Goal: Information Seeking & Learning: Learn about a topic

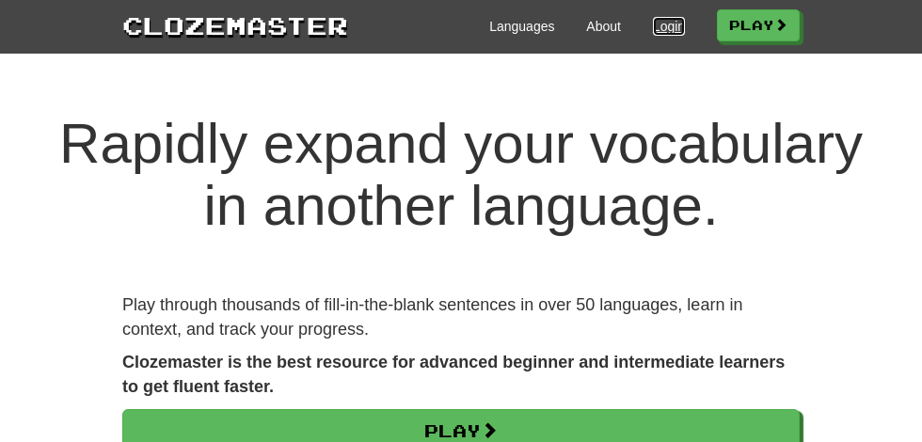
click at [675, 25] on link "Login" at bounding box center [669, 26] width 32 height 19
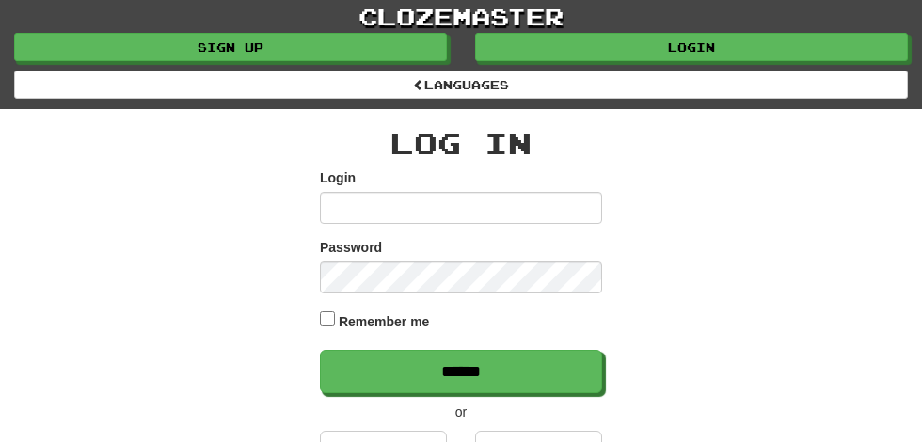
click at [348, 199] on input "Login" at bounding box center [461, 208] width 282 height 32
type input "**********"
click at [320, 350] on input "******" at bounding box center [461, 371] width 282 height 43
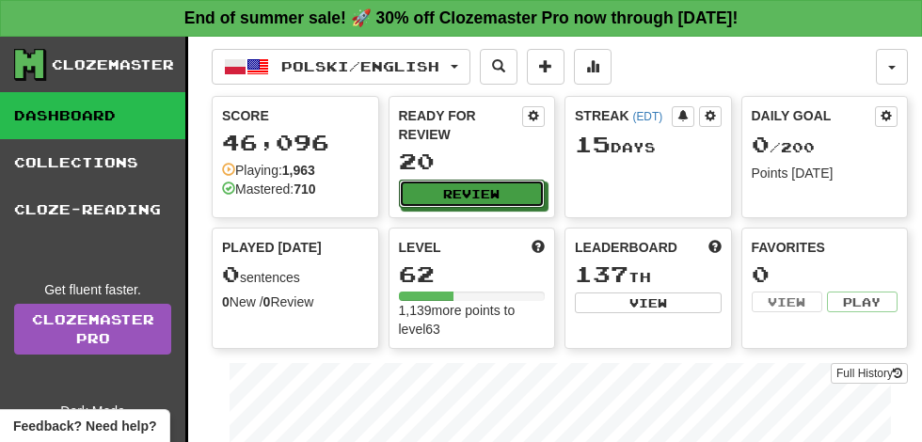
click at [485, 180] on button "Review" at bounding box center [472, 194] width 147 height 28
select select "**"
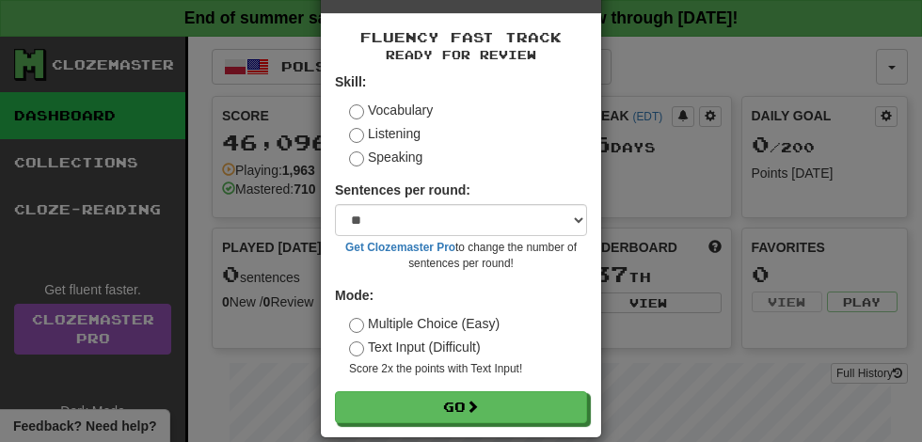
scroll to position [87, 0]
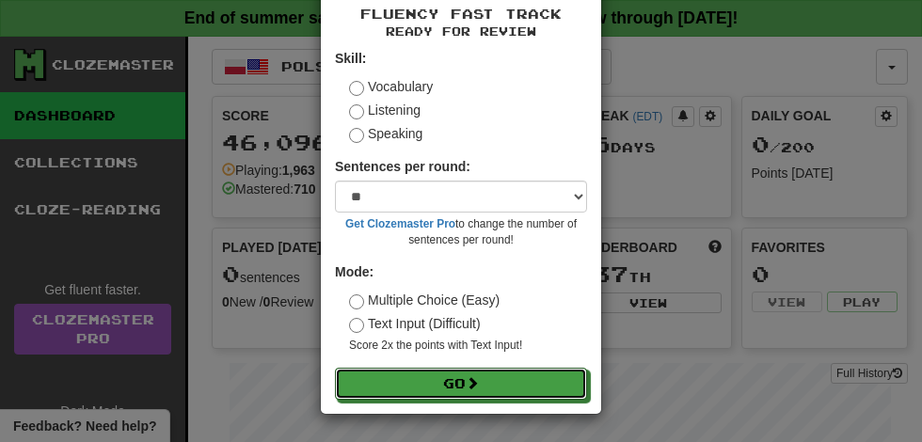
click at [477, 383] on span at bounding box center [472, 382] width 13 height 13
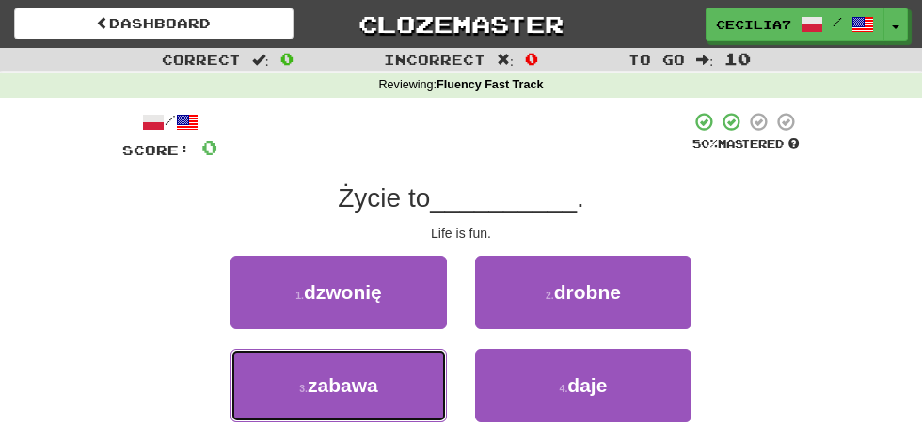
click at [400, 378] on button "3 . zabawa" at bounding box center [338, 385] width 216 height 73
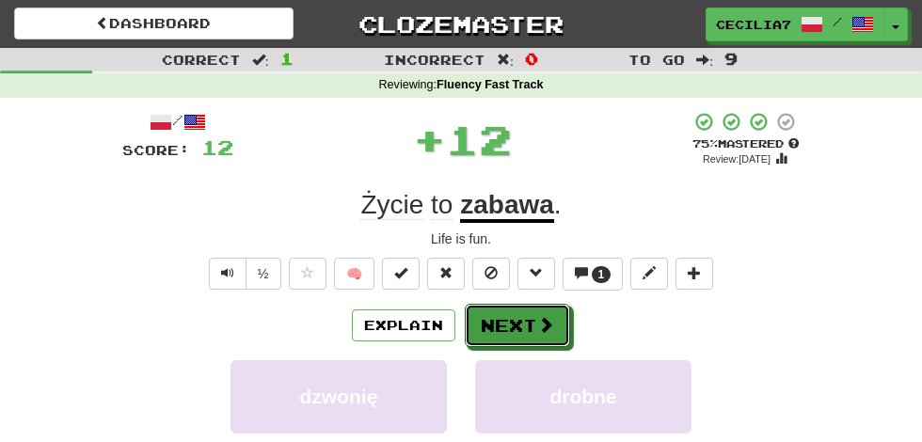
click at [534, 321] on button "Next" at bounding box center [517, 325] width 105 height 43
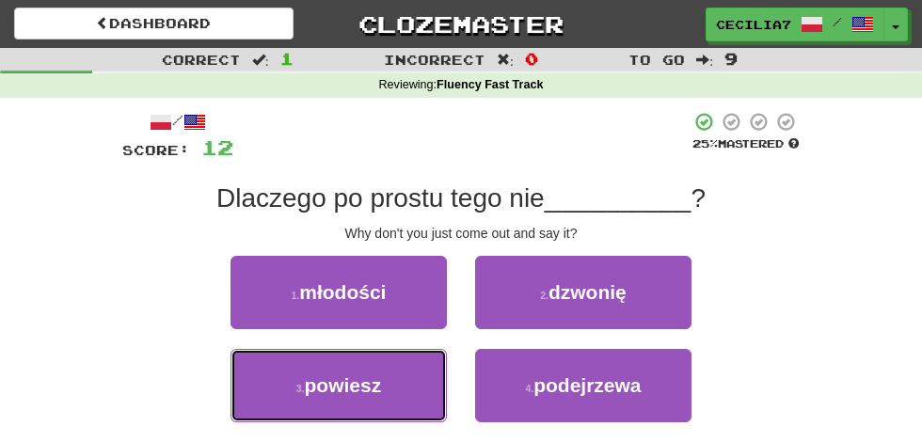
click at [394, 383] on button "3 . powiesz" at bounding box center [338, 385] width 216 height 73
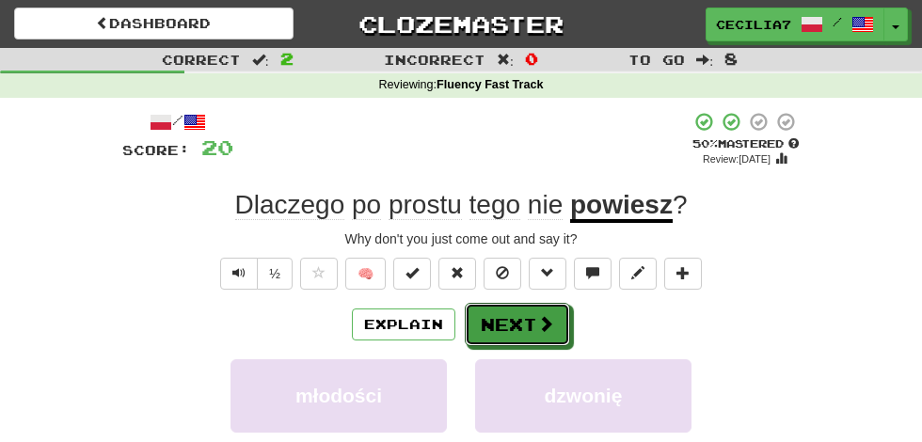
click at [531, 320] on button "Next" at bounding box center [517, 324] width 105 height 43
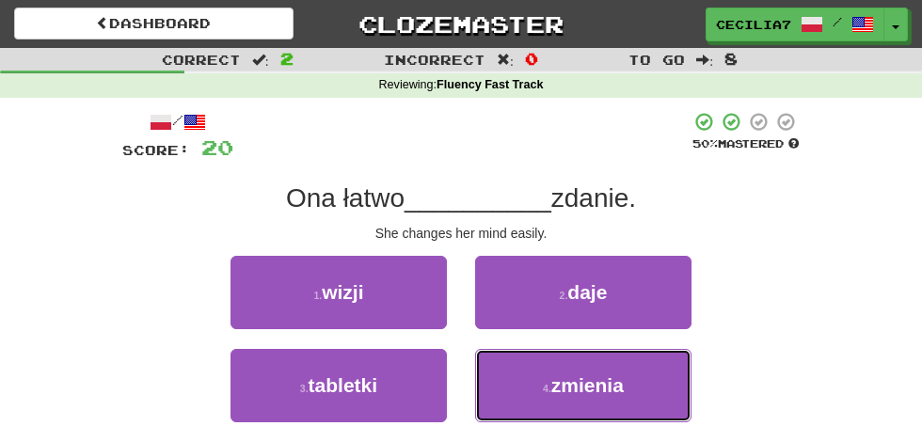
click at [609, 367] on button "4 . zmienia" at bounding box center [583, 385] width 216 height 73
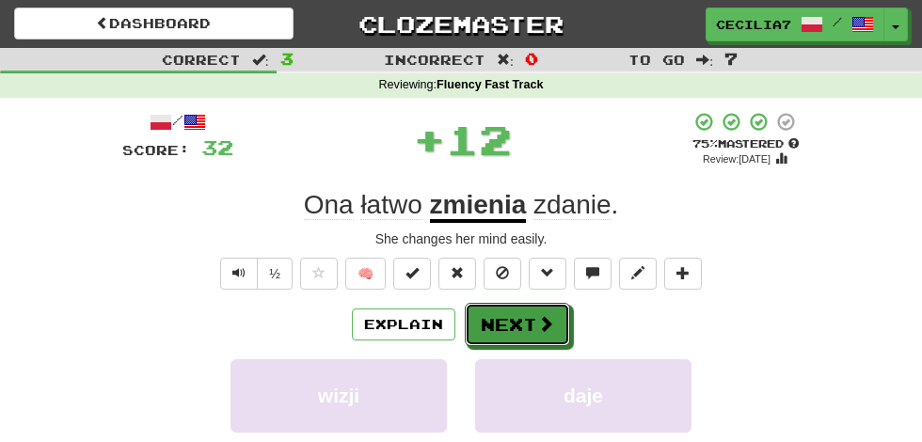
click at [537, 318] on span at bounding box center [545, 323] width 17 height 17
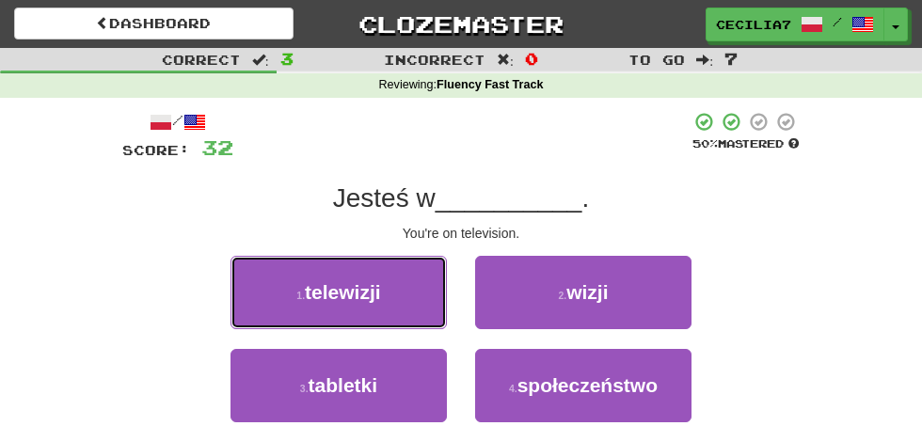
click at [420, 291] on button "1 . telewizji" at bounding box center [338, 292] width 216 height 73
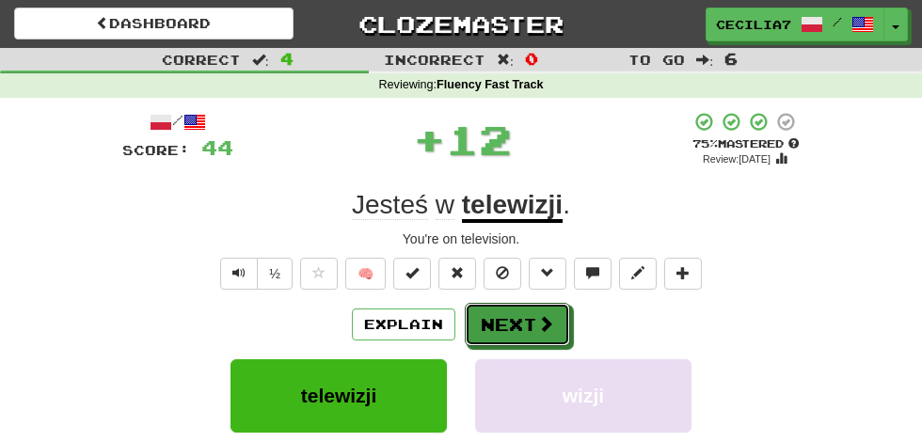
click at [519, 321] on button "Next" at bounding box center [517, 324] width 105 height 43
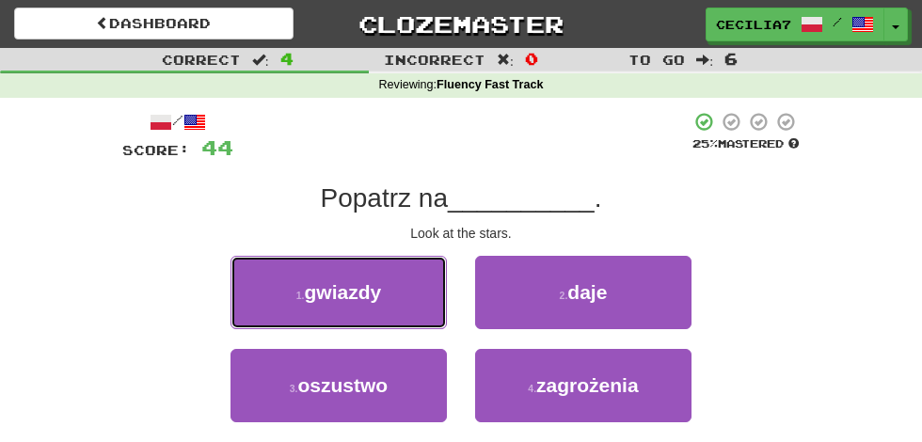
click at [389, 312] on button "1 . gwiazdy" at bounding box center [338, 292] width 216 height 73
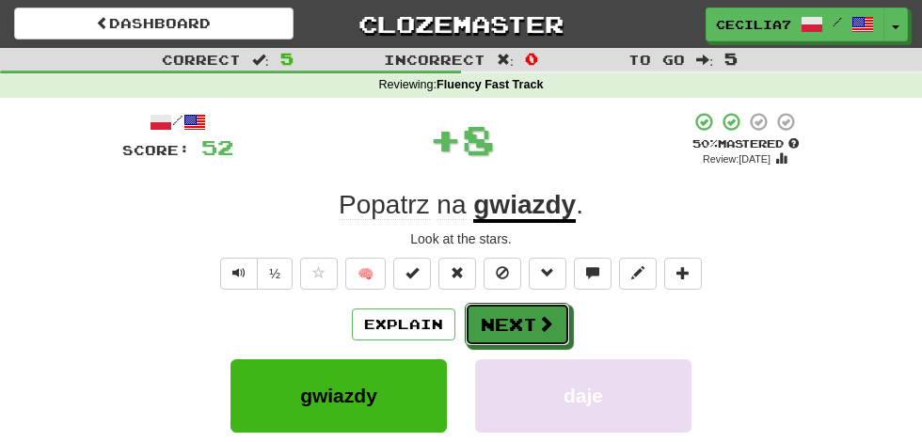
click at [537, 321] on span at bounding box center [545, 323] width 17 height 17
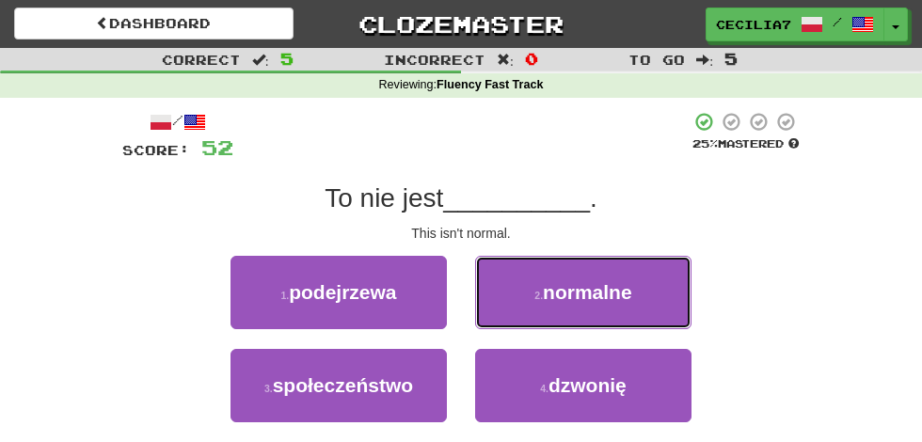
click at [641, 296] on button "2 . normalne" at bounding box center [583, 292] width 216 height 73
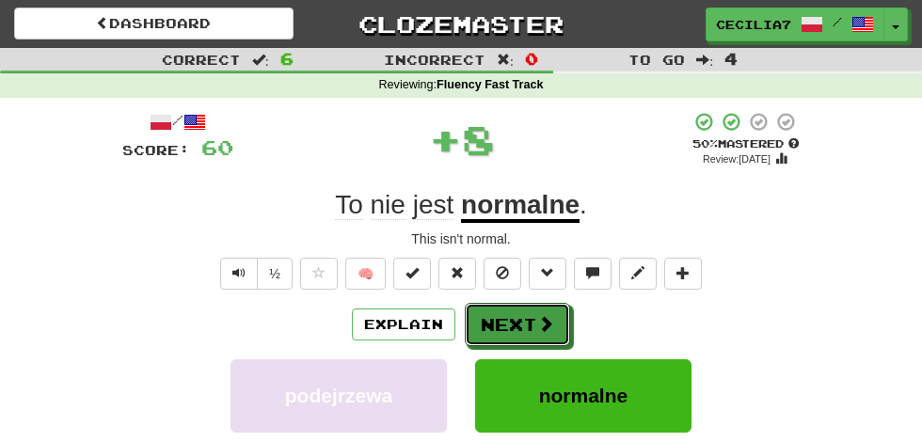
click at [544, 323] on span at bounding box center [545, 323] width 17 height 17
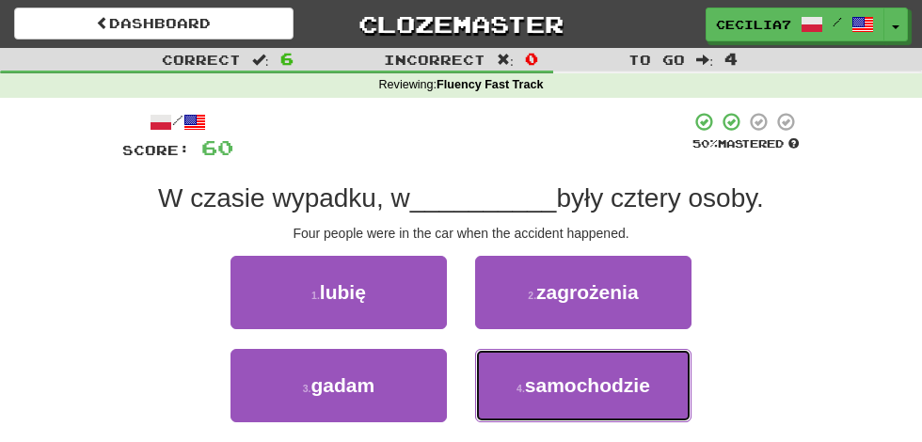
click at [621, 390] on span "samochodzie" at bounding box center [587, 385] width 125 height 22
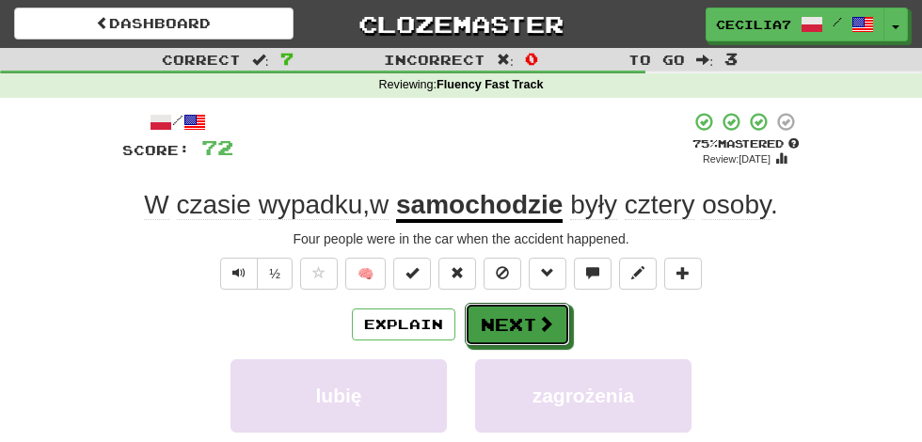
click at [548, 318] on span at bounding box center [545, 323] width 17 height 17
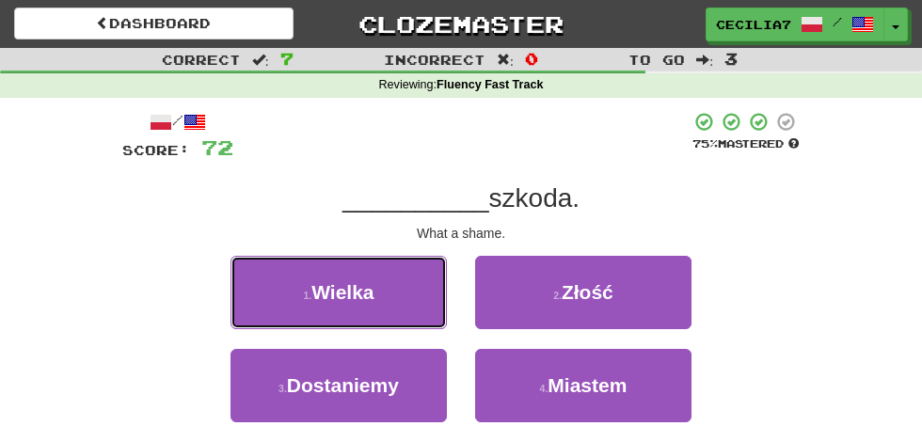
click at [406, 298] on button "1 . Wielka" at bounding box center [338, 292] width 216 height 73
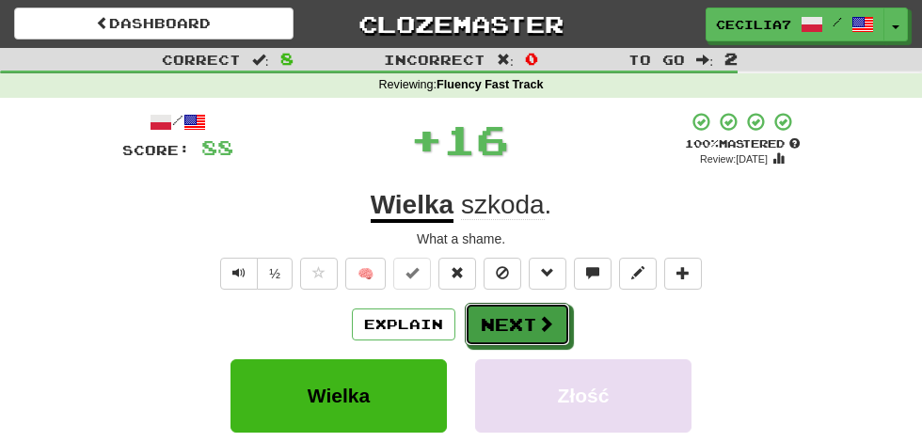
click at [537, 323] on span at bounding box center [545, 323] width 17 height 17
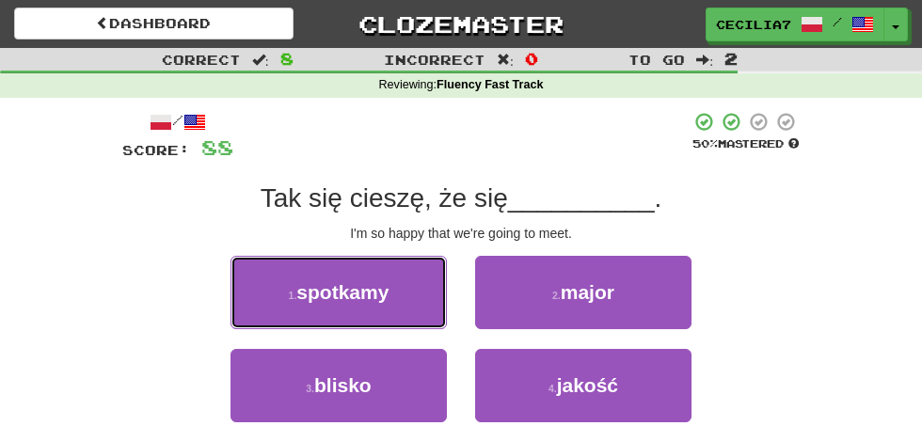
click at [392, 300] on button "1 . spotkamy" at bounding box center [338, 292] width 216 height 73
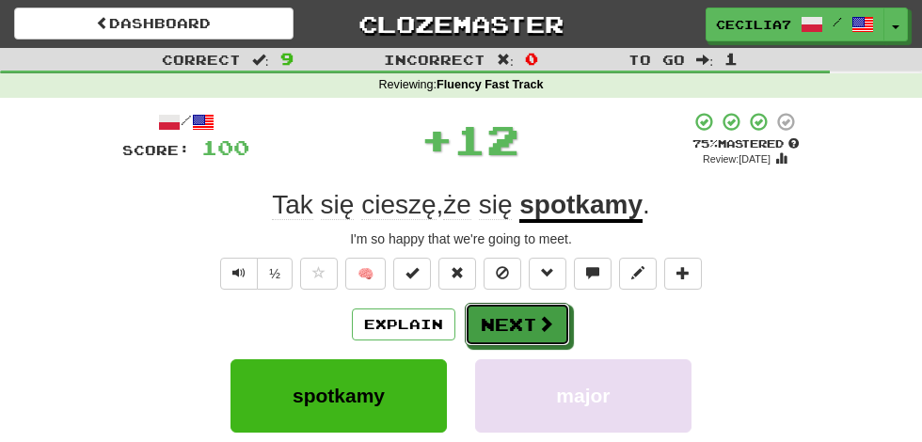
click at [543, 324] on span at bounding box center [545, 323] width 17 height 17
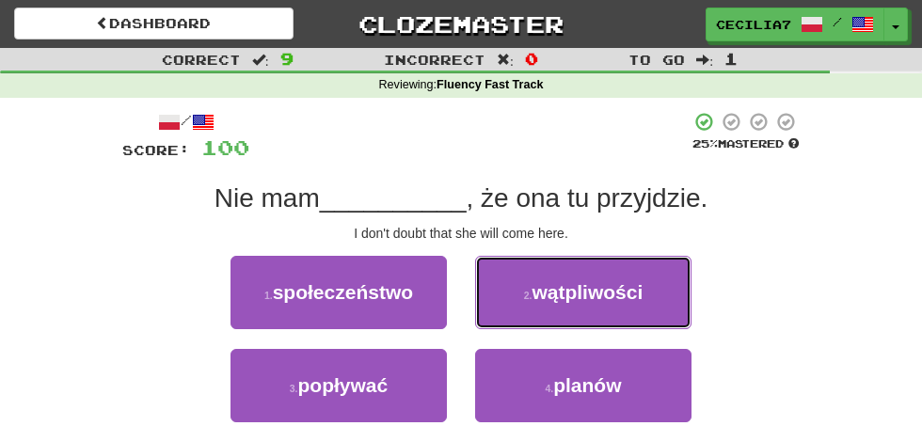
click at [637, 278] on button "2 . wątpliwości" at bounding box center [583, 292] width 216 height 73
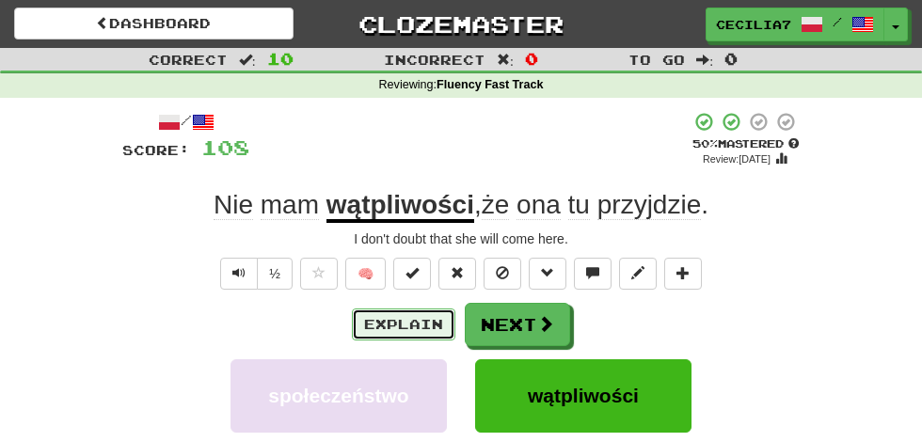
click at [422, 317] on button "Explain" at bounding box center [403, 325] width 103 height 32
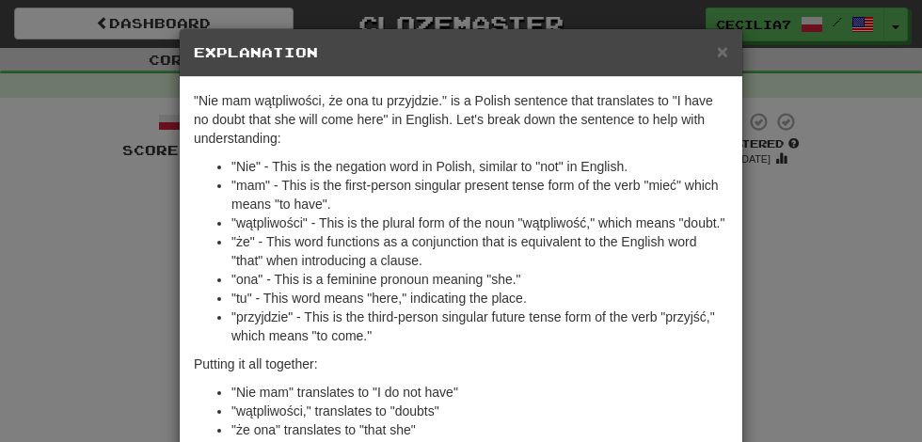
click at [852, 222] on div "× Explanation "Nie mam wątpliwości, że ona tu przyjdzie." is a Polish sentence …" at bounding box center [461, 221] width 922 height 442
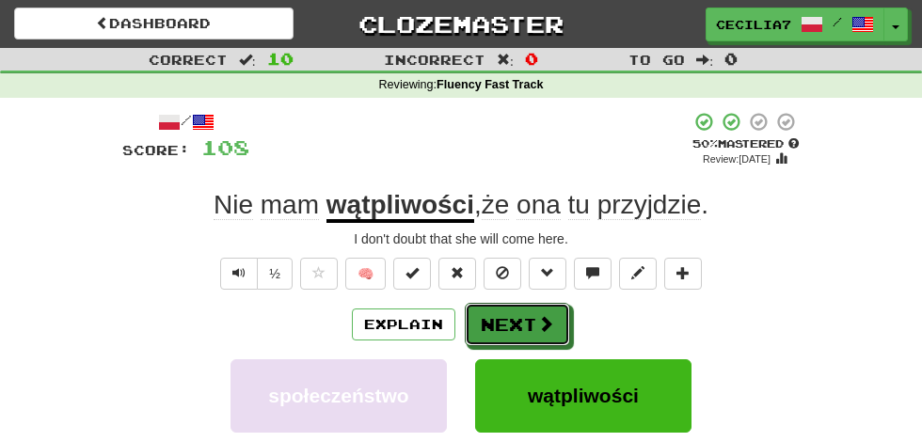
click at [544, 324] on span at bounding box center [545, 323] width 17 height 17
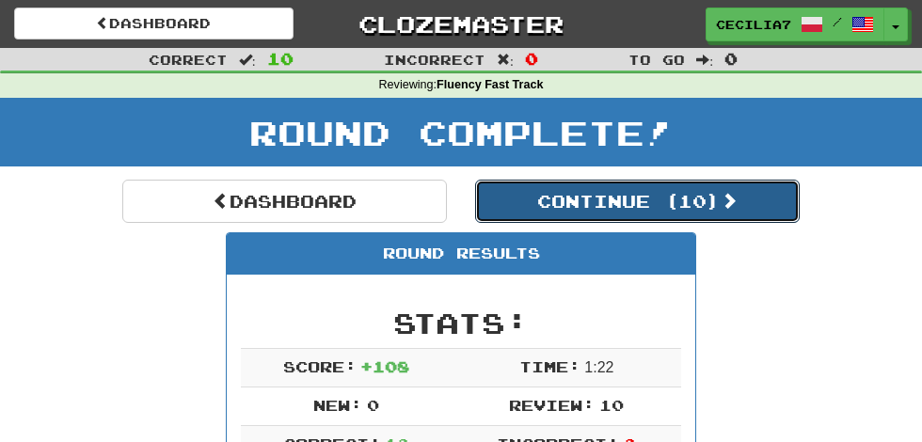
click at [717, 195] on button "Continue ( 10 )" at bounding box center [637, 201] width 325 height 43
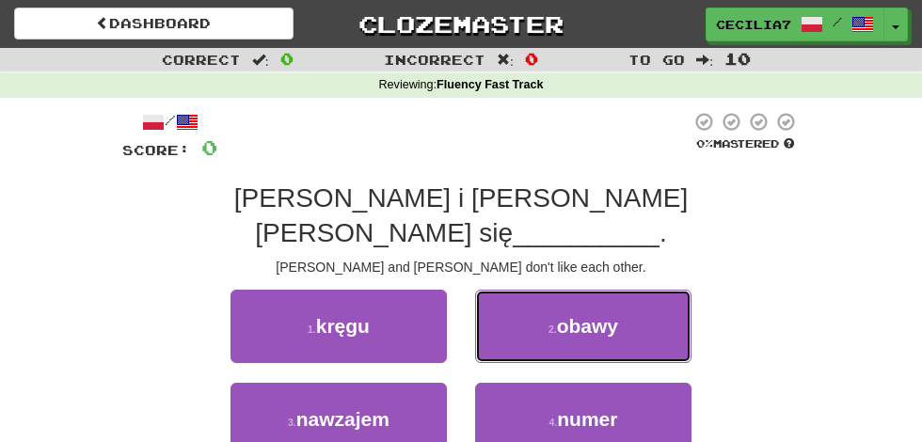
click at [626, 290] on button "2 . obawy" at bounding box center [583, 326] width 216 height 73
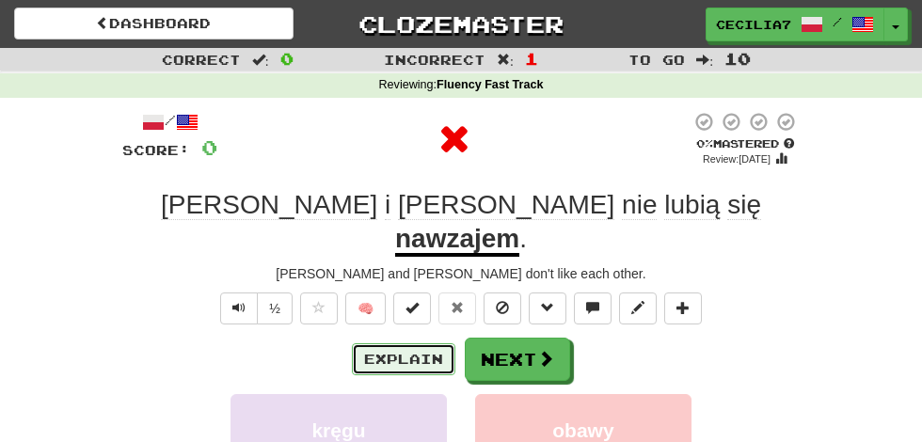
click at [436, 343] on button "Explain" at bounding box center [403, 359] width 103 height 32
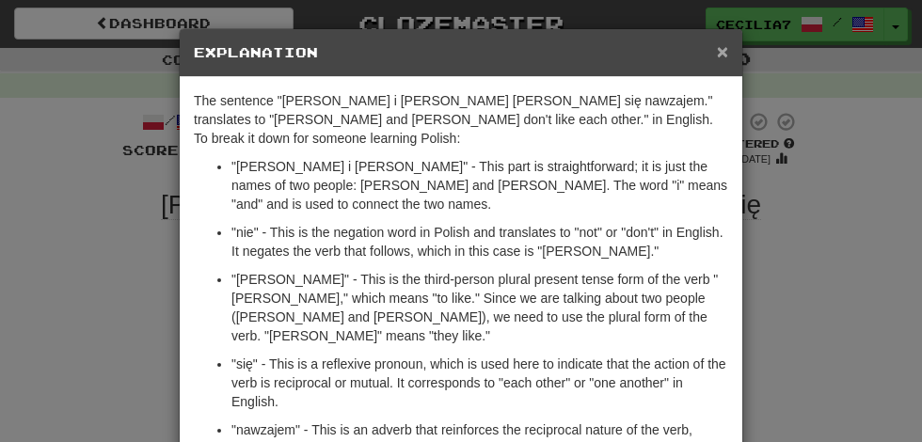
click at [726, 50] on span "×" at bounding box center [722, 51] width 11 height 22
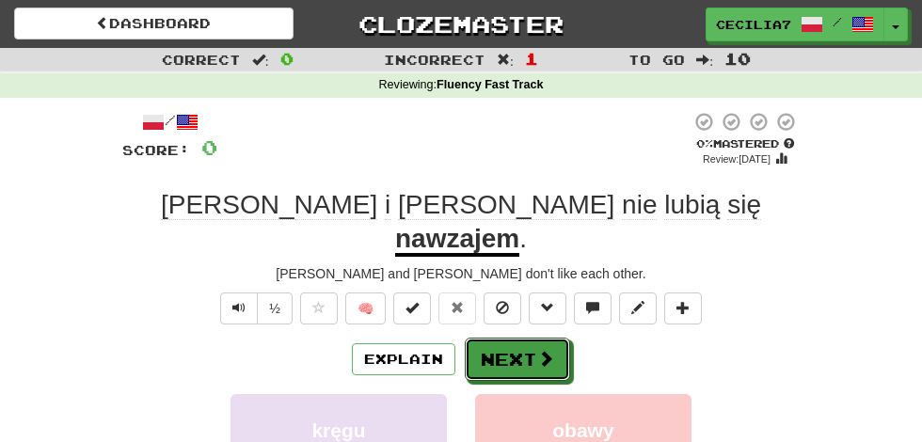
click at [544, 350] on span at bounding box center [545, 358] width 17 height 17
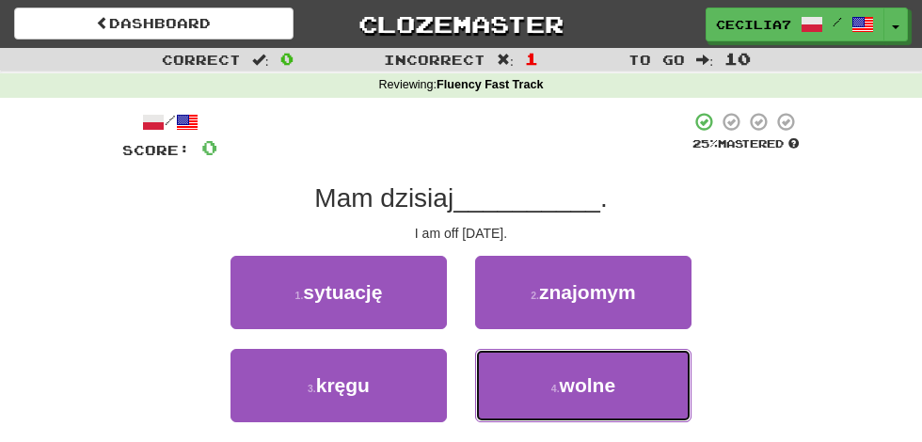
click at [616, 385] on button "4 . wolne" at bounding box center [583, 385] width 216 height 73
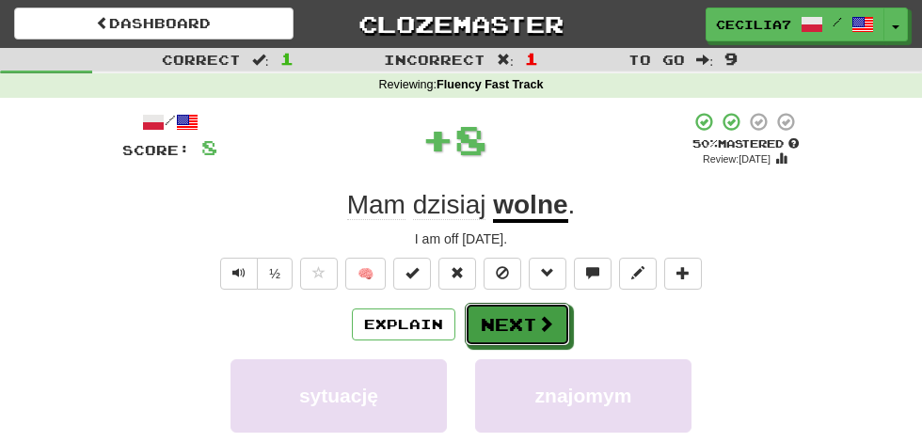
click at [531, 329] on button "Next" at bounding box center [517, 324] width 105 height 43
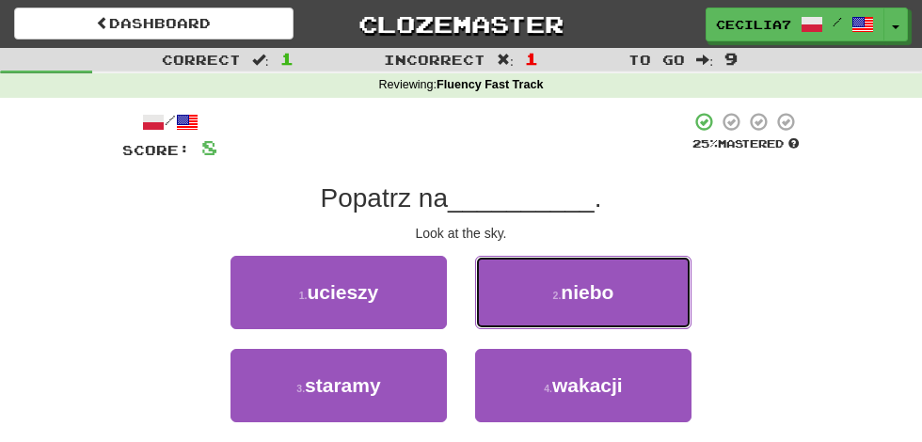
click at [620, 306] on button "2 . niebo" at bounding box center [583, 292] width 216 height 73
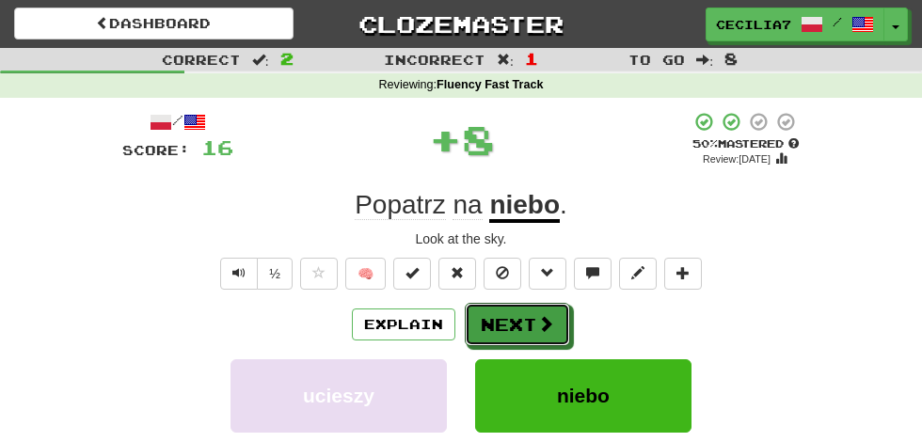
click at [530, 339] on button "Next" at bounding box center [517, 324] width 105 height 43
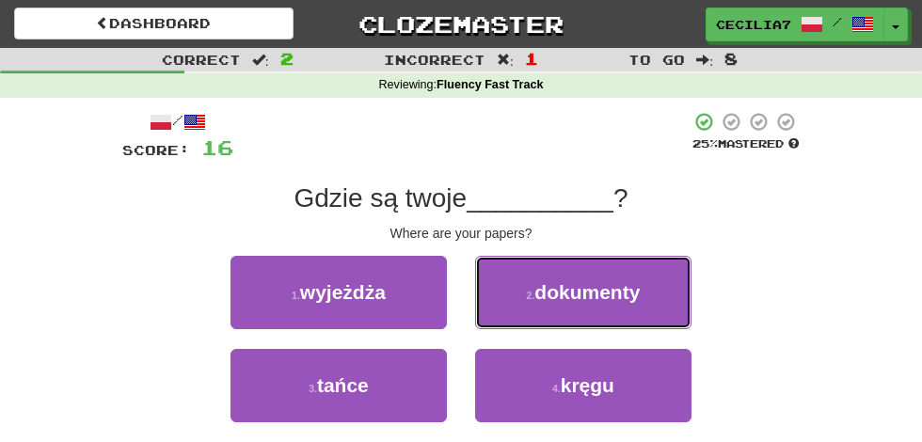
click at [632, 293] on span "dokumenty" at bounding box center [586, 292] width 105 height 22
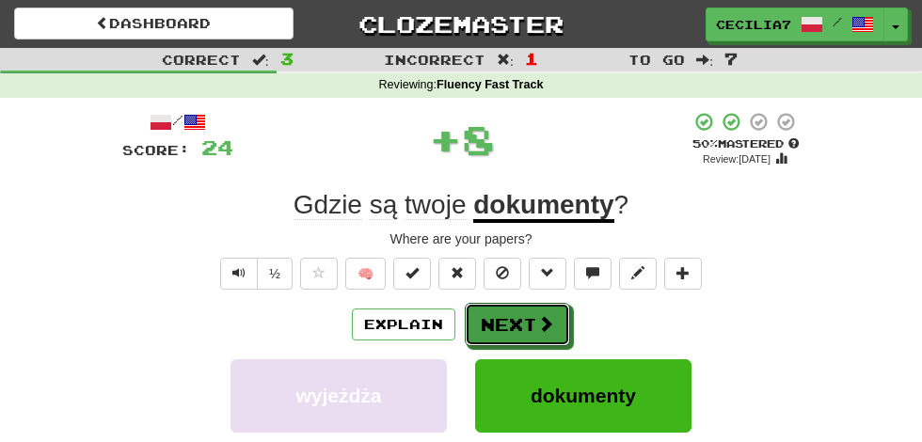
click at [529, 325] on button "Next" at bounding box center [517, 324] width 105 height 43
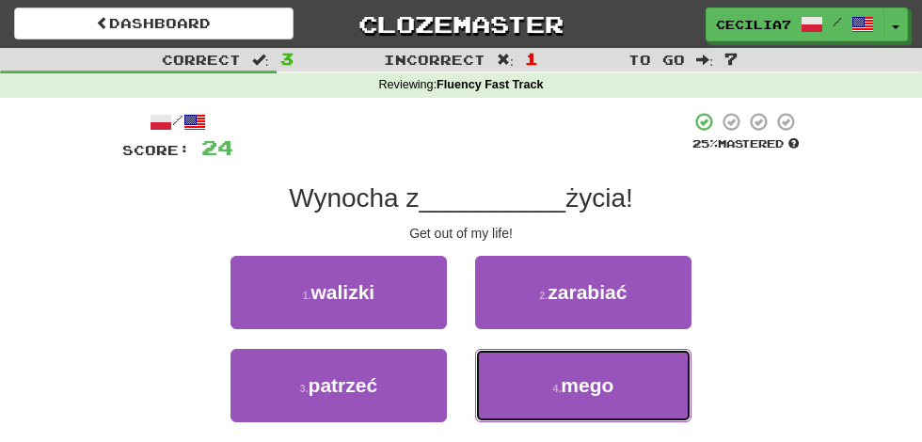
click at [595, 400] on button "4 . mego" at bounding box center [583, 385] width 216 height 73
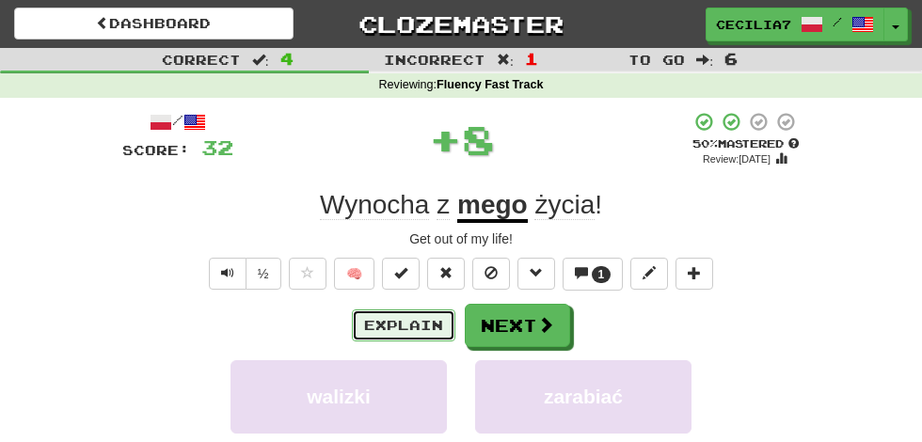
click at [422, 328] on button "Explain" at bounding box center [403, 325] width 103 height 32
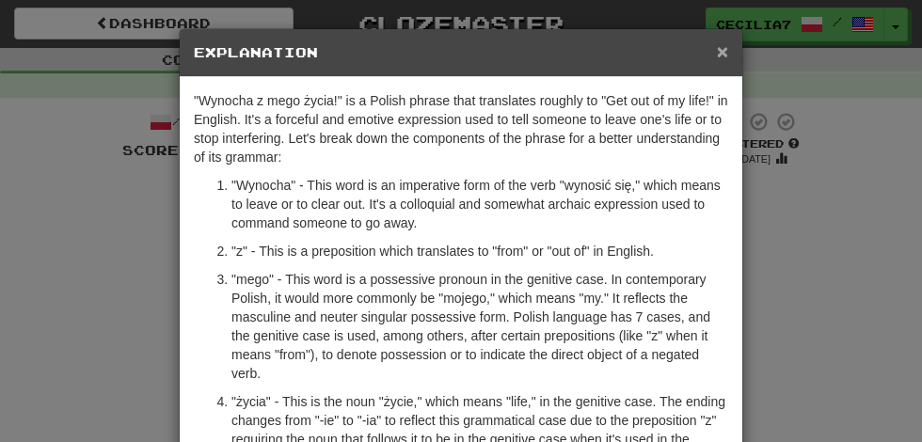
click at [726, 50] on span "×" at bounding box center [722, 51] width 11 height 22
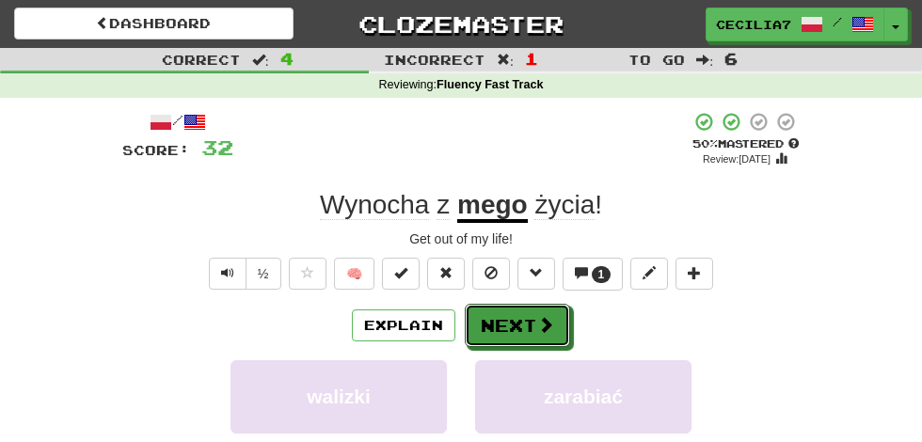
click at [539, 324] on span at bounding box center [545, 324] width 17 height 17
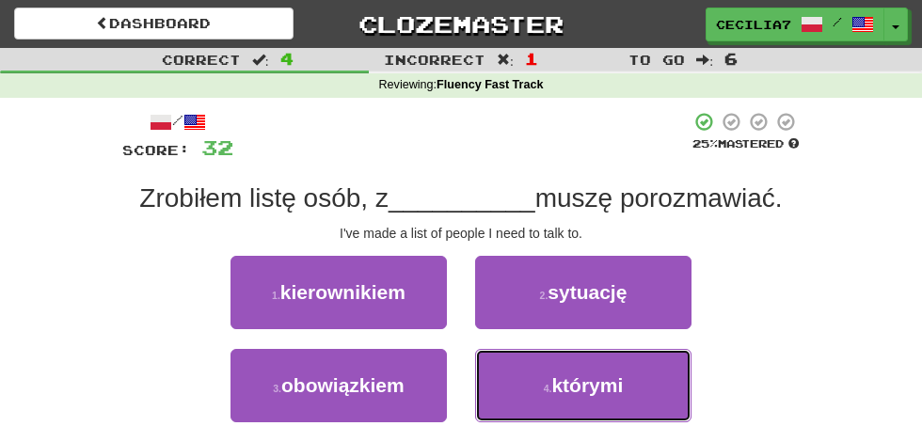
click at [616, 391] on span "którymi" at bounding box center [586, 385] width 71 height 22
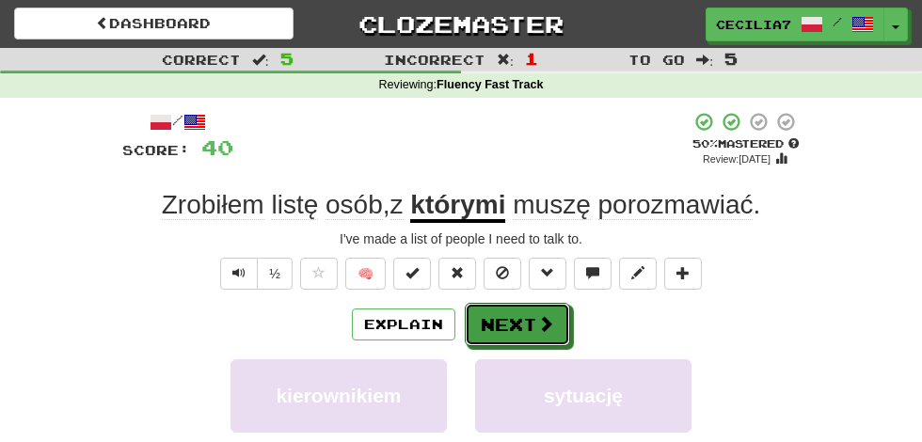
click at [543, 325] on span at bounding box center [545, 323] width 17 height 17
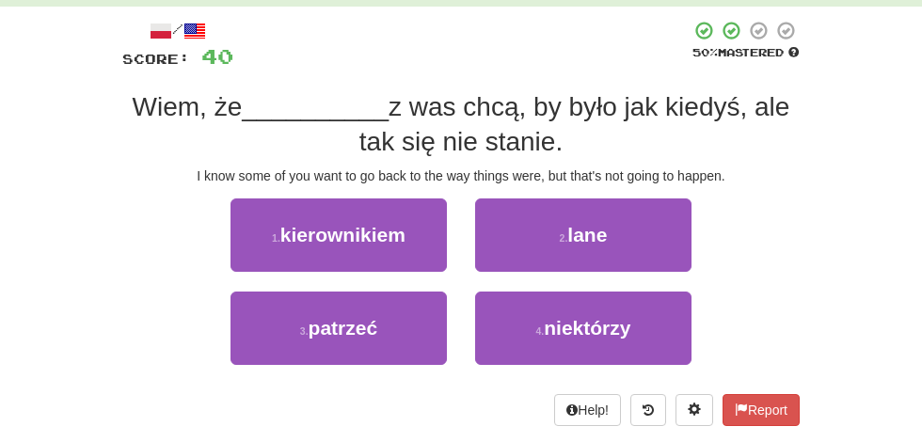
scroll to position [102, 0]
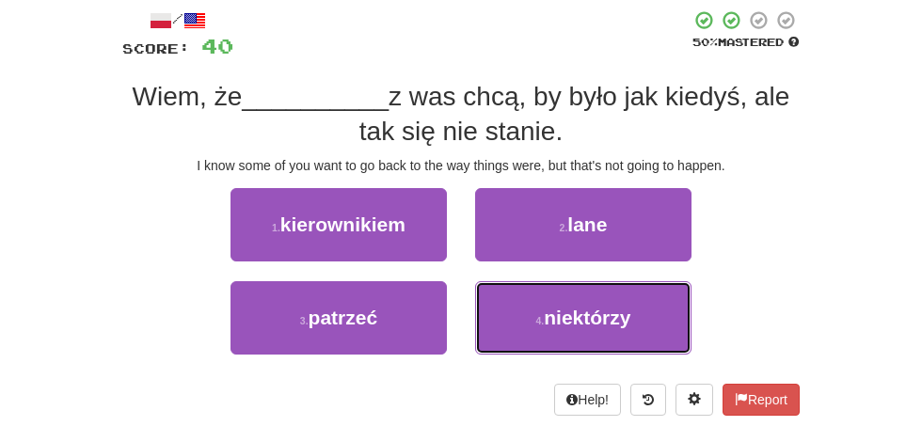
click at [625, 313] on span "niektórzy" at bounding box center [587, 318] width 87 height 22
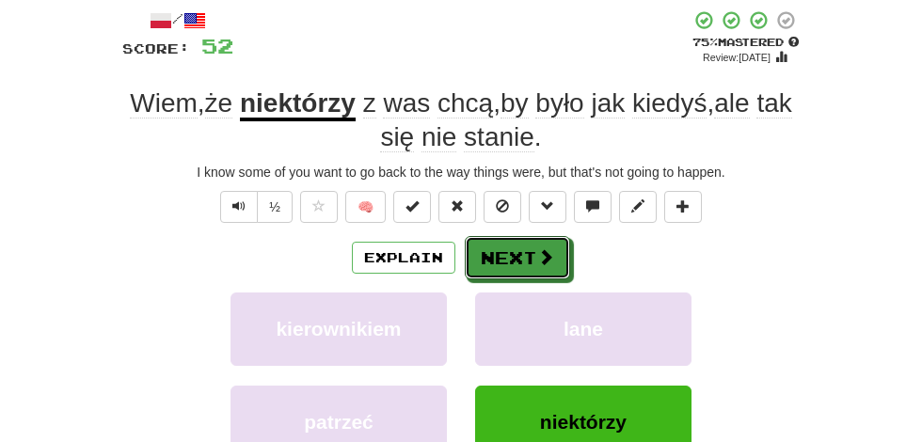
click at [548, 253] on span at bounding box center [545, 256] width 17 height 17
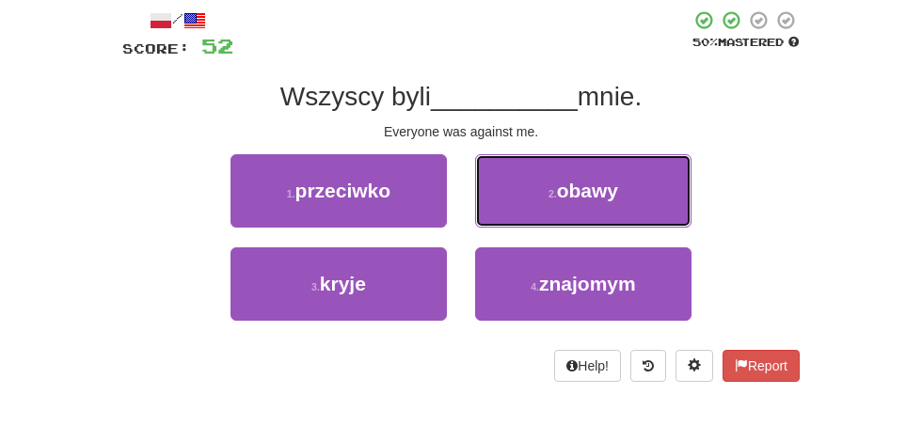
click at [628, 188] on button "2 . obawy" at bounding box center [583, 190] width 216 height 73
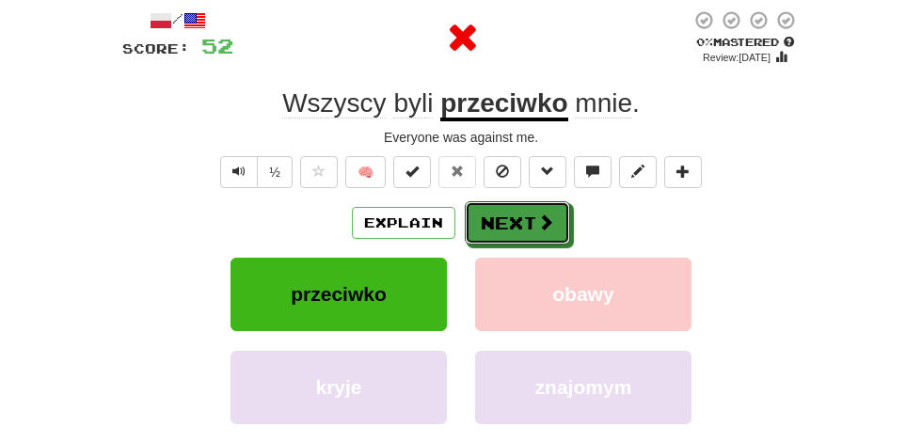
click at [532, 214] on button "Next" at bounding box center [517, 222] width 105 height 43
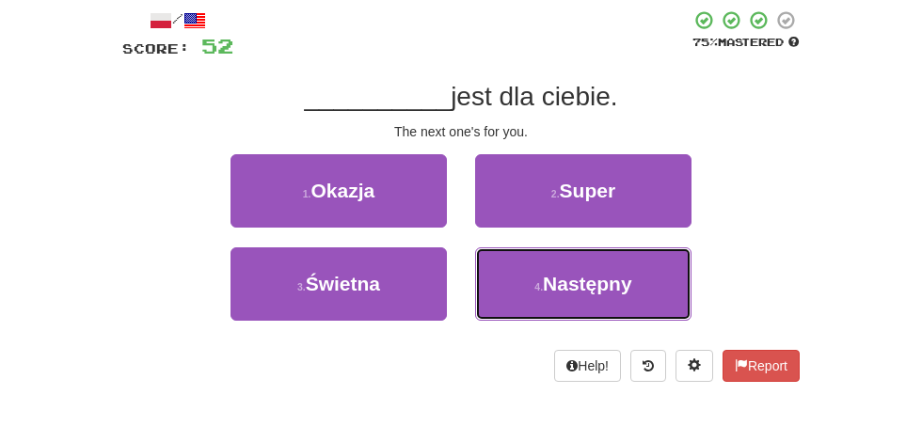
click at [636, 290] on button "4 . Następny" at bounding box center [583, 283] width 216 height 73
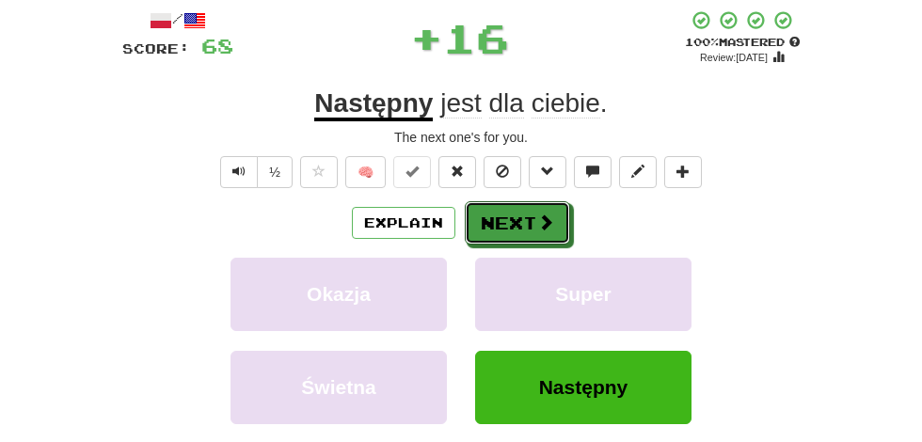
click at [537, 220] on span at bounding box center [545, 222] width 17 height 17
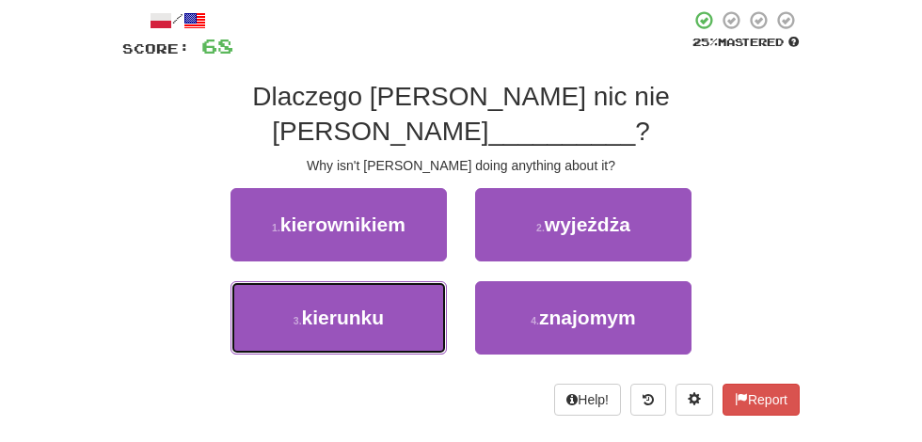
click at [397, 281] on button "3 . kierunku" at bounding box center [338, 317] width 216 height 73
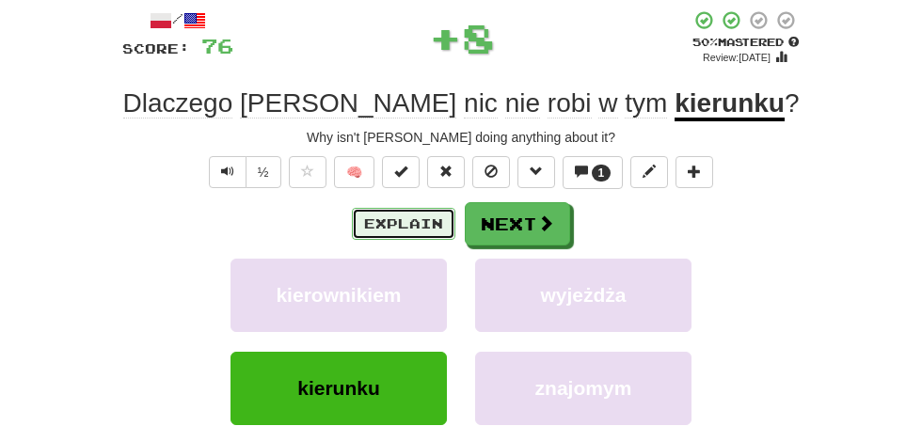
click at [432, 208] on button "Explain" at bounding box center [403, 224] width 103 height 32
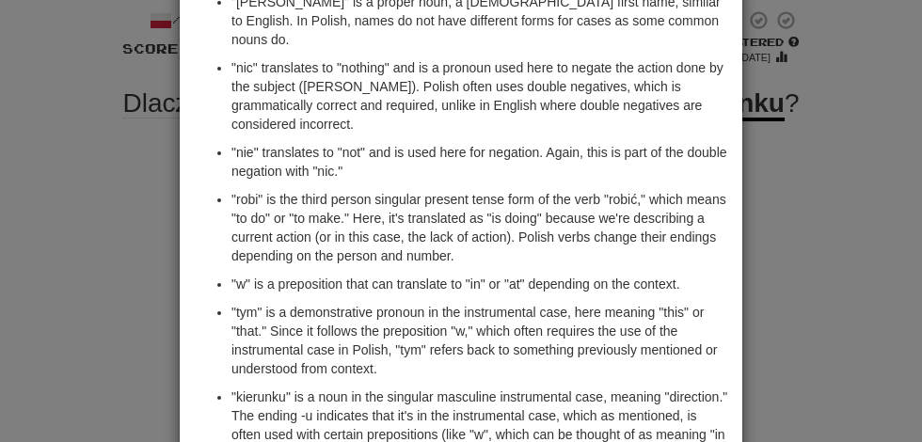
scroll to position [0, 0]
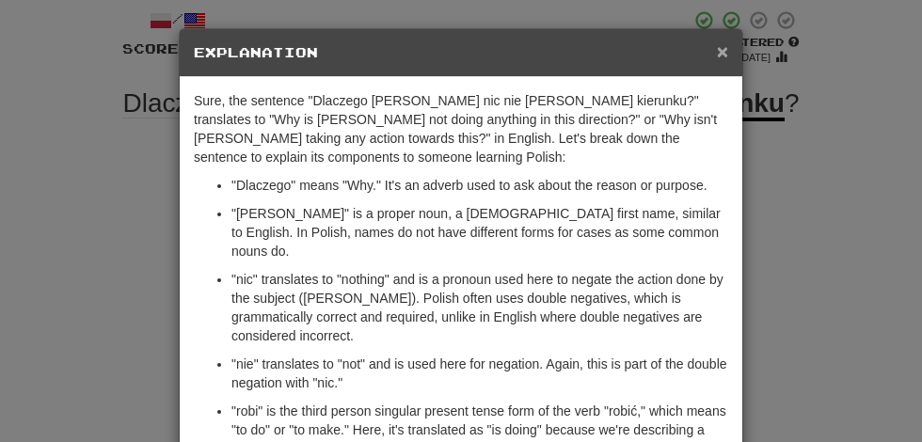
click at [726, 50] on span "×" at bounding box center [722, 51] width 11 height 22
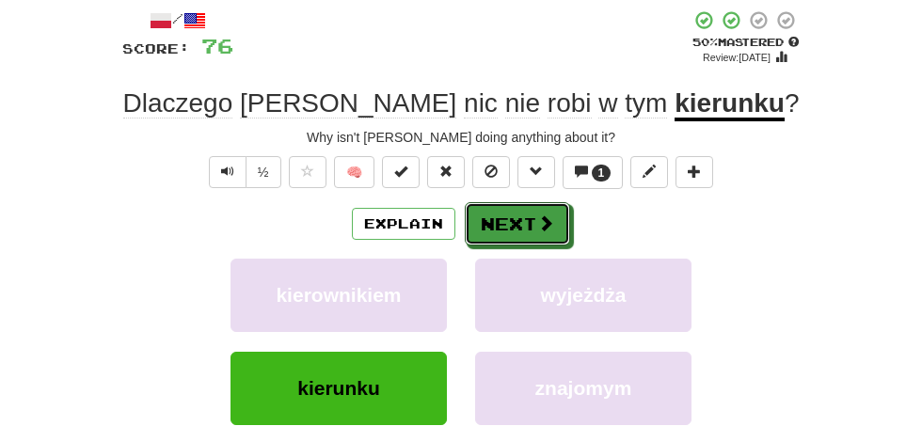
click at [537, 222] on span at bounding box center [545, 222] width 17 height 17
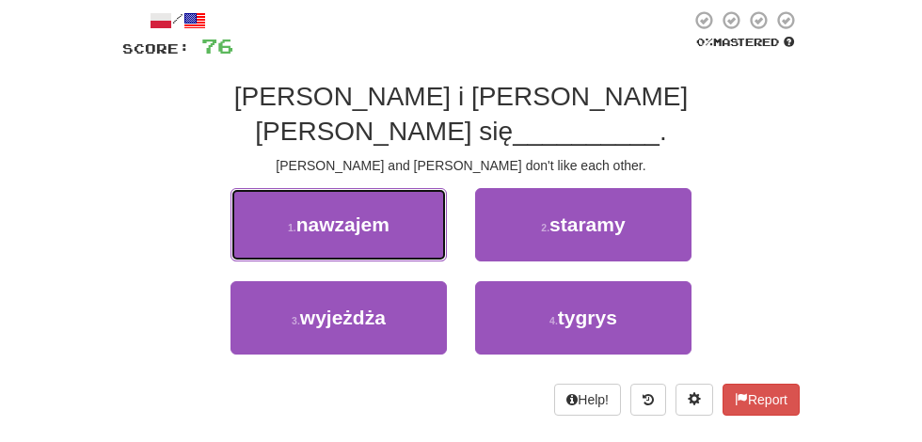
click at [400, 194] on button "1 . nawzajem" at bounding box center [338, 224] width 216 height 73
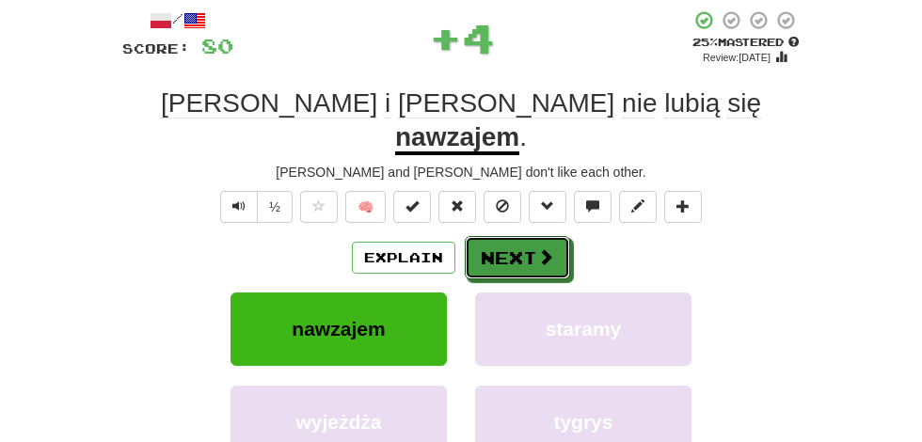
click at [539, 248] on span at bounding box center [545, 256] width 17 height 17
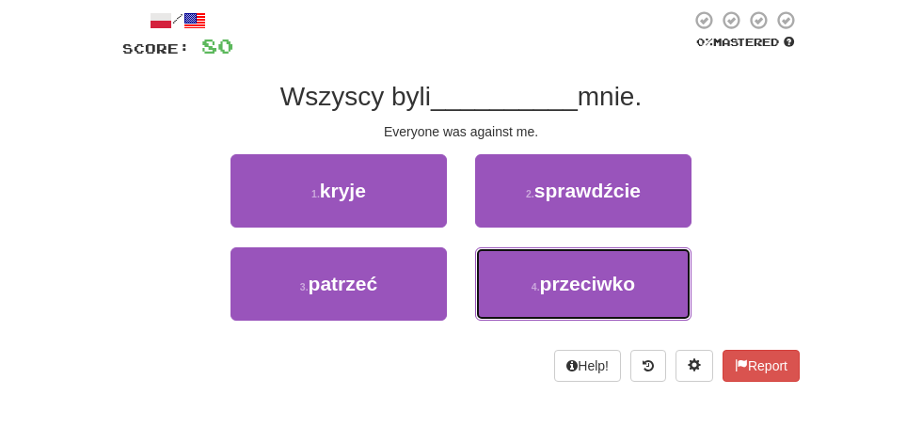
click at [624, 281] on span "przeciwko" at bounding box center [588, 284] width 96 height 22
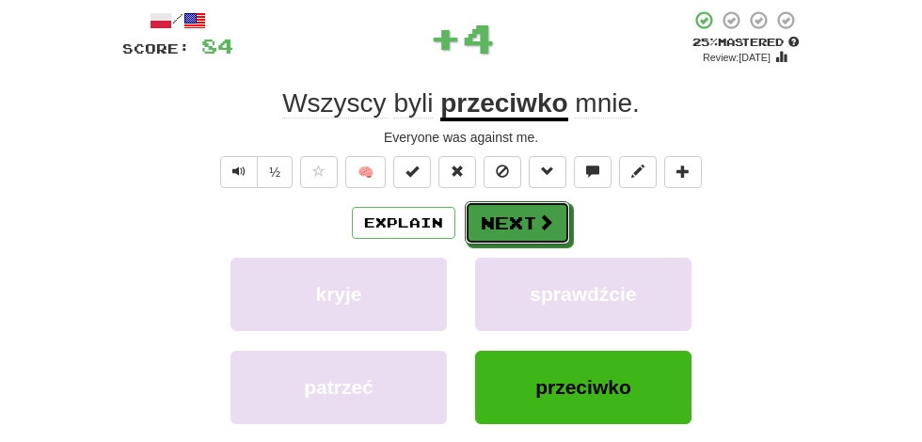
click at [538, 221] on span at bounding box center [545, 222] width 17 height 17
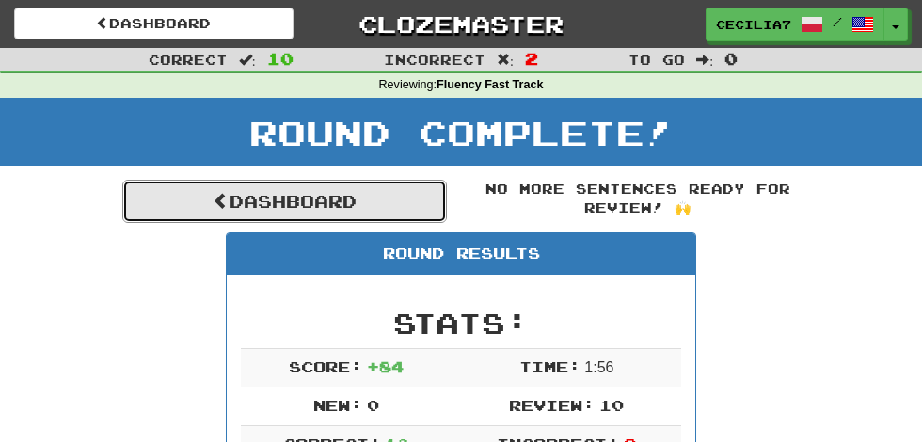
click at [362, 194] on link "Dashboard" at bounding box center [284, 201] width 325 height 43
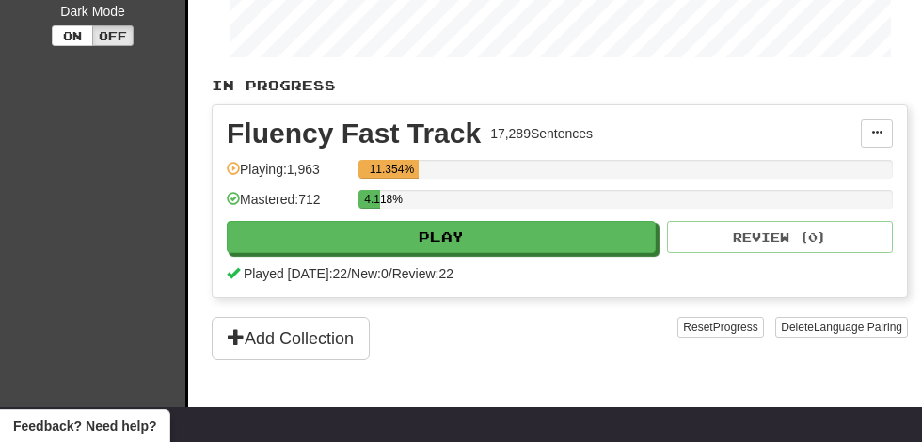
scroll to position [388, 0]
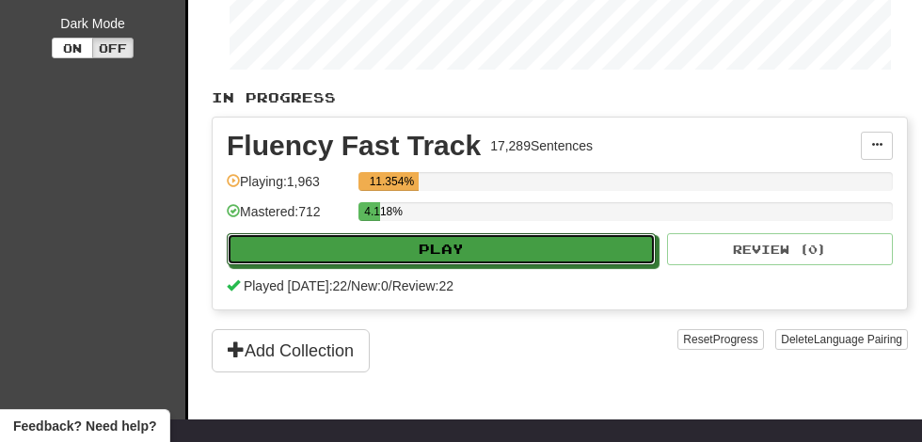
click at [565, 244] on button "Play" at bounding box center [441, 249] width 429 height 32
select select "**"
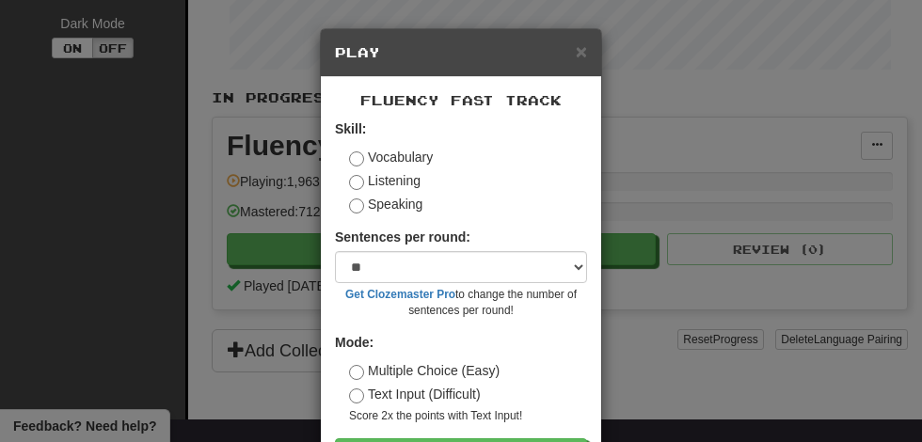
scroll to position [71, 0]
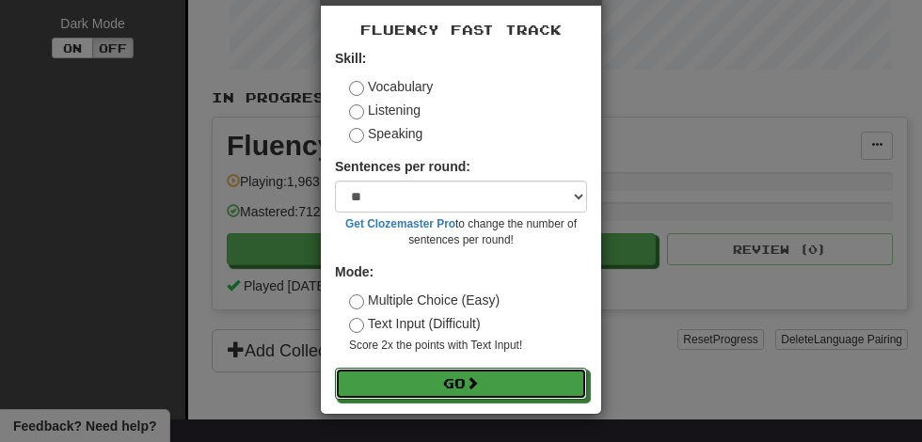
click at [516, 376] on button "Go" at bounding box center [461, 384] width 252 height 32
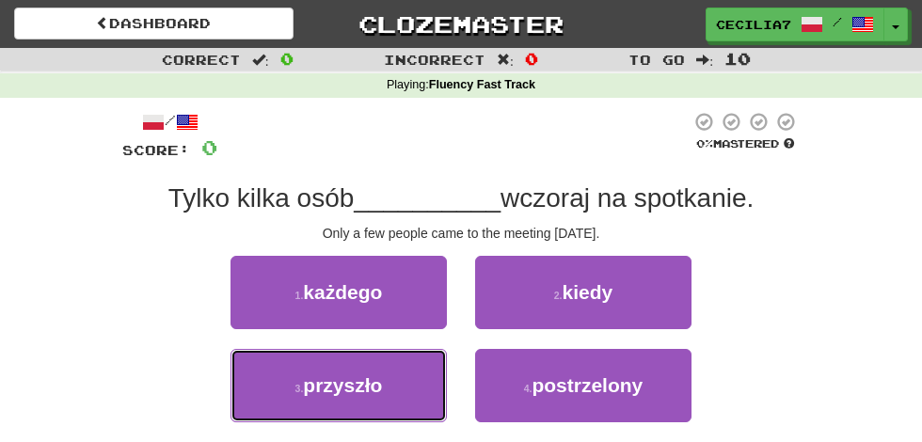
click at [389, 387] on button "3 . przyszło" at bounding box center [338, 385] width 216 height 73
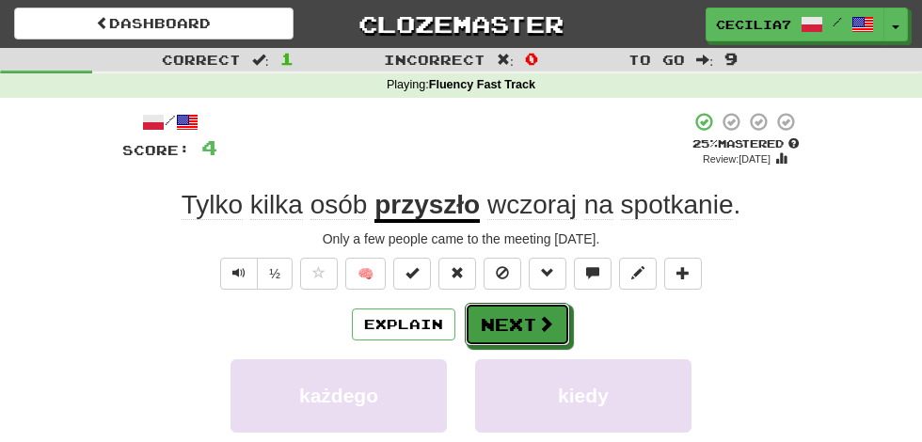
click at [533, 316] on button "Next" at bounding box center [517, 324] width 105 height 43
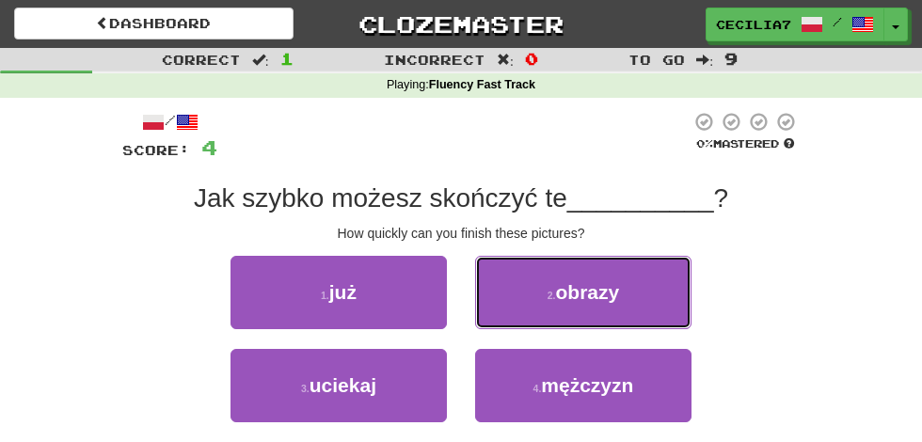
click at [630, 289] on button "2 . obrazy" at bounding box center [583, 292] width 216 height 73
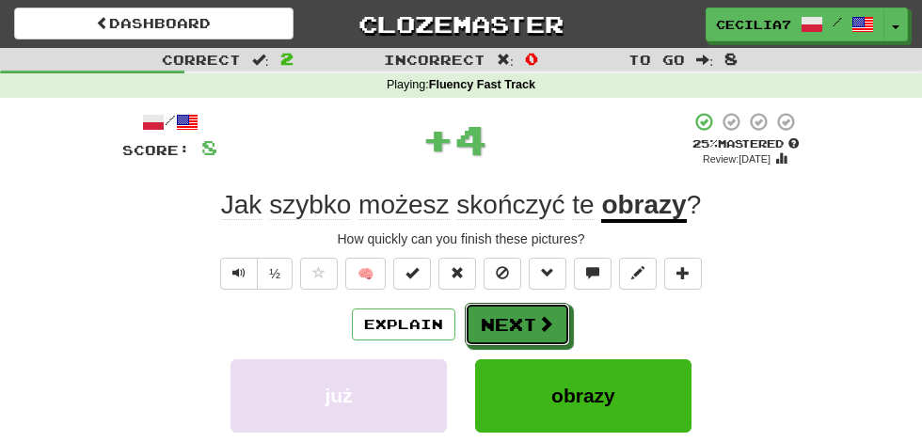
click at [524, 327] on button "Next" at bounding box center [517, 324] width 105 height 43
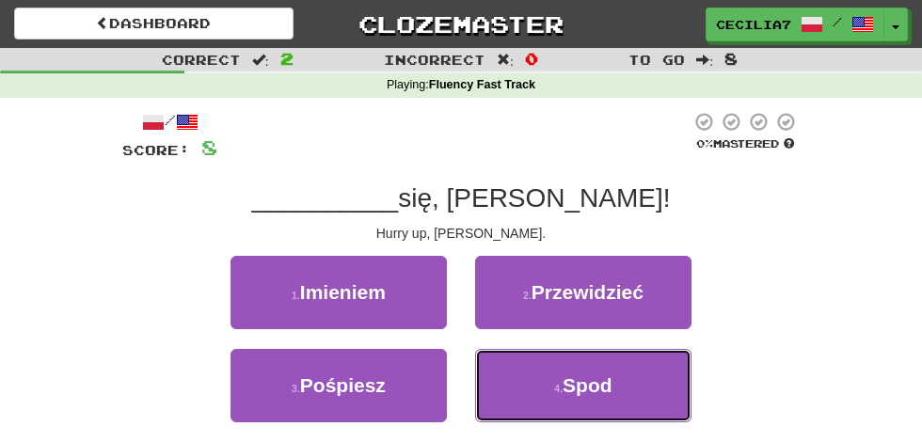
click at [625, 384] on button "4 . Spod" at bounding box center [583, 385] width 216 height 73
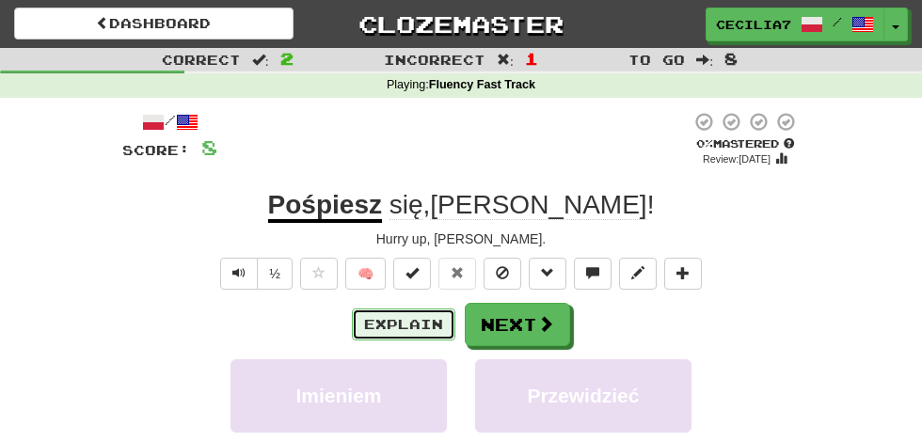
click at [431, 321] on button "Explain" at bounding box center [403, 325] width 103 height 32
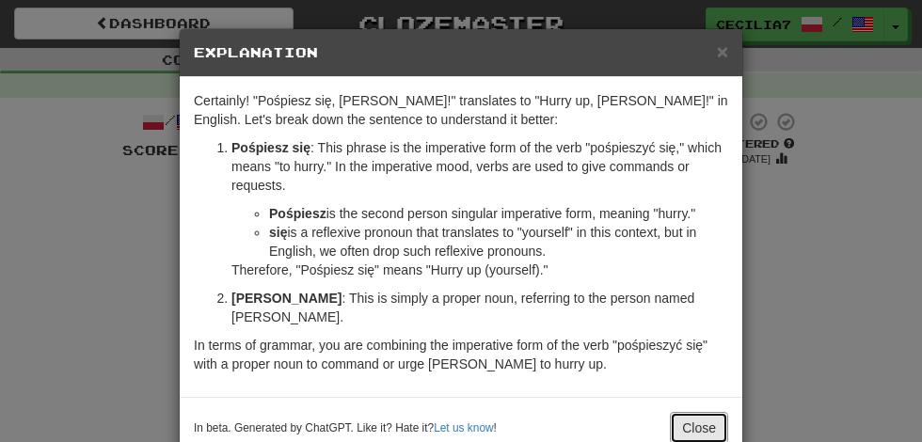
click at [715, 412] on button "Close" at bounding box center [699, 428] width 58 height 32
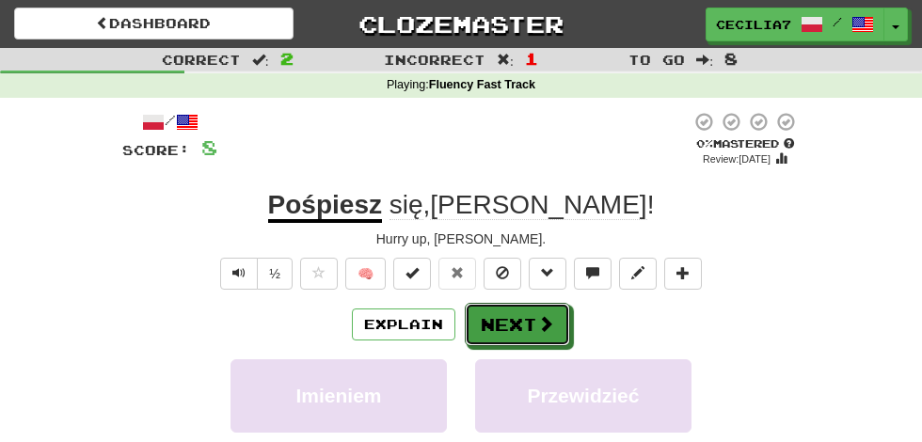
click at [531, 325] on button "Next" at bounding box center [517, 324] width 105 height 43
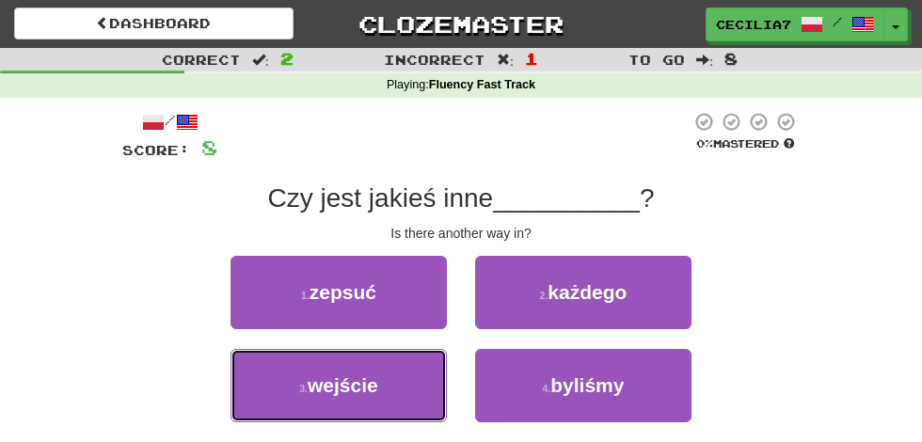
click at [371, 383] on span "wejście" at bounding box center [343, 385] width 71 height 22
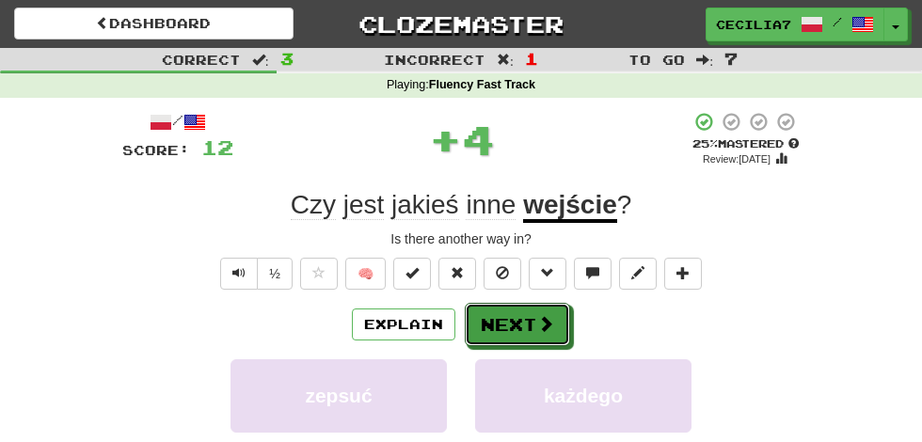
click at [545, 321] on span at bounding box center [545, 323] width 17 height 17
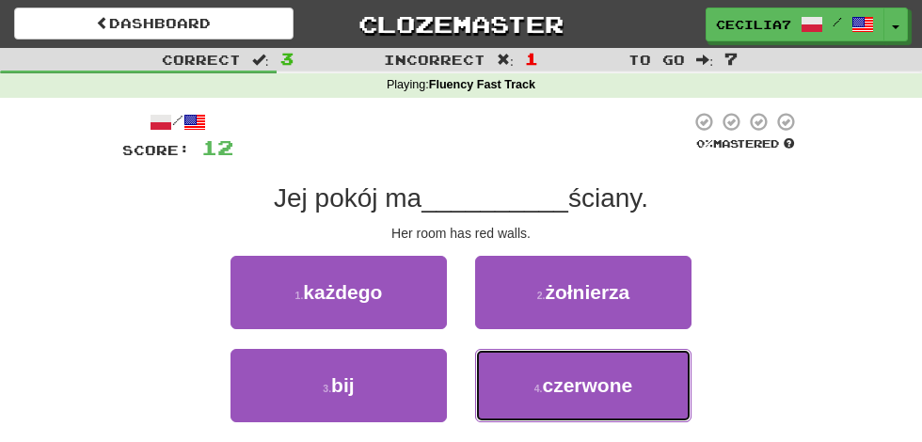
click at [632, 382] on button "4 . czerwone" at bounding box center [583, 385] width 216 height 73
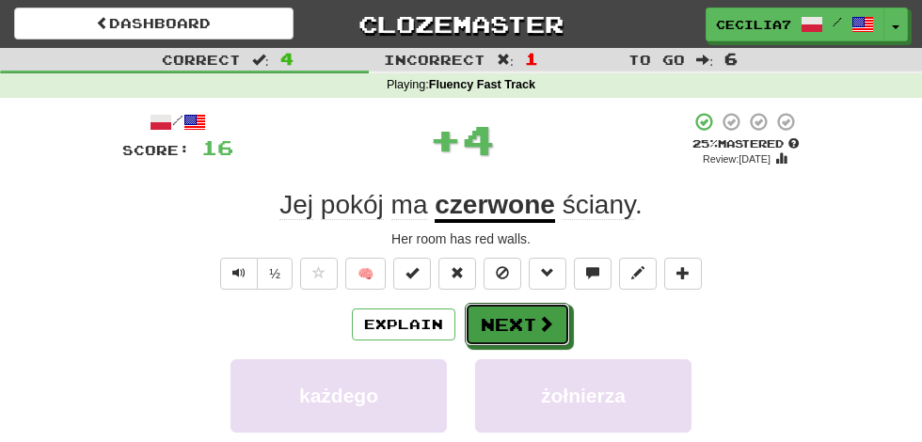
click at [539, 318] on span at bounding box center [545, 323] width 17 height 17
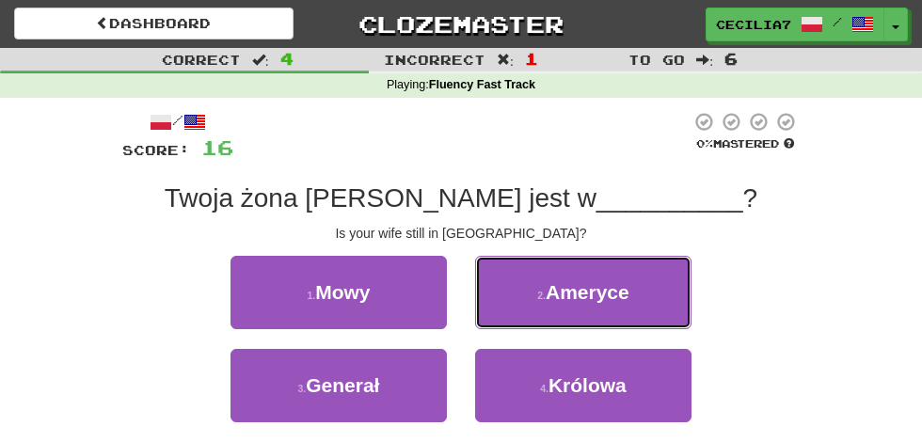
click at [636, 296] on button "2 . Ameryce" at bounding box center [583, 292] width 216 height 73
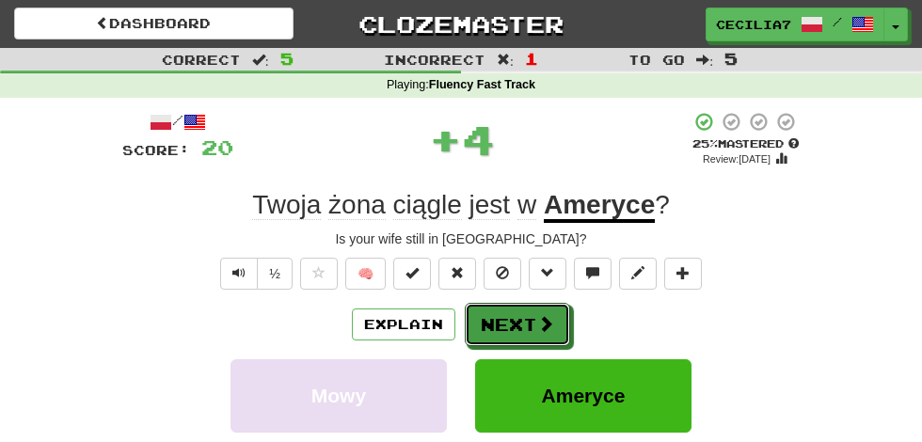
click at [541, 325] on span at bounding box center [545, 323] width 17 height 17
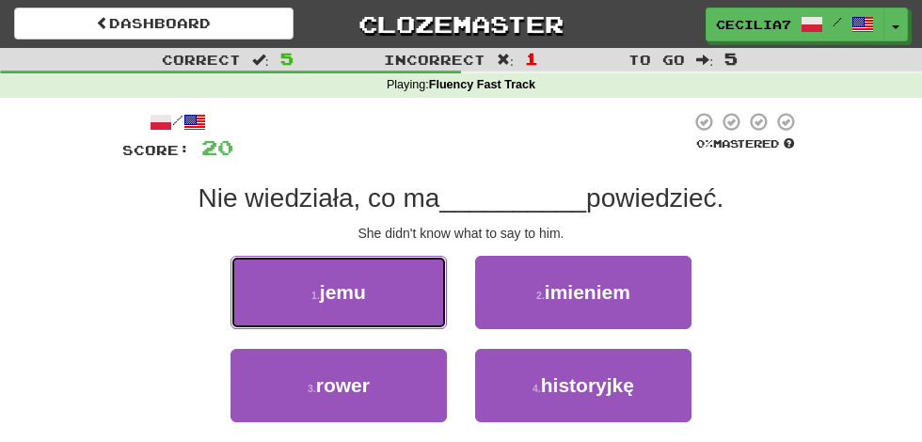
click at [406, 286] on button "1 . jemu" at bounding box center [338, 292] width 216 height 73
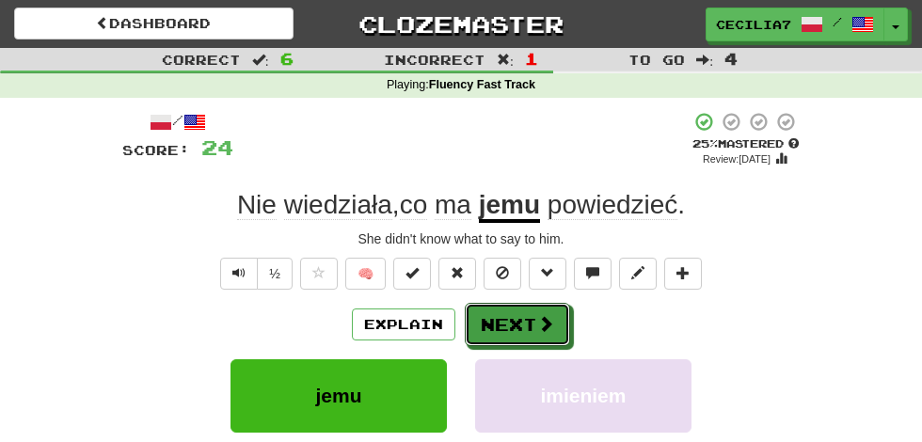
click at [532, 322] on button "Next" at bounding box center [517, 324] width 105 height 43
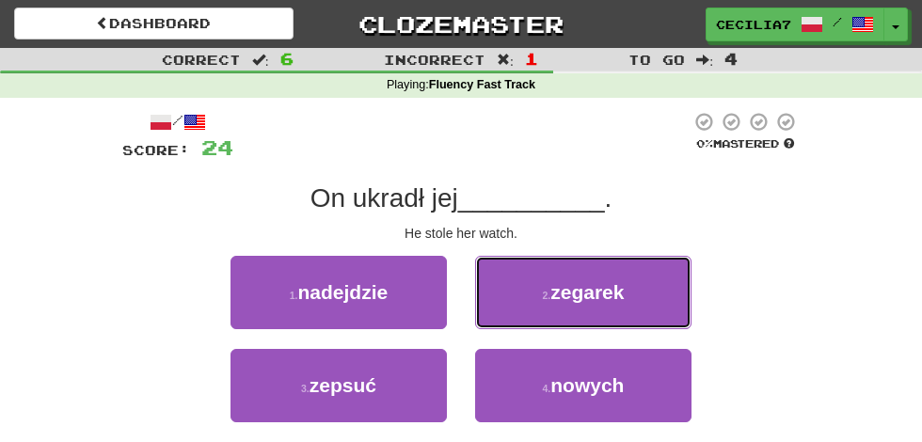
click at [626, 292] on button "2 . zegarek" at bounding box center [583, 292] width 216 height 73
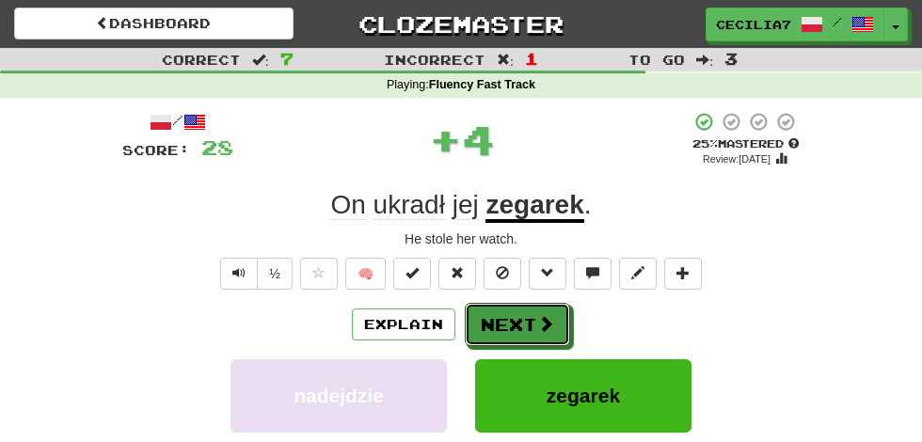
click at [543, 318] on span at bounding box center [545, 323] width 17 height 17
